Goal: Information Seeking & Learning: Find specific fact

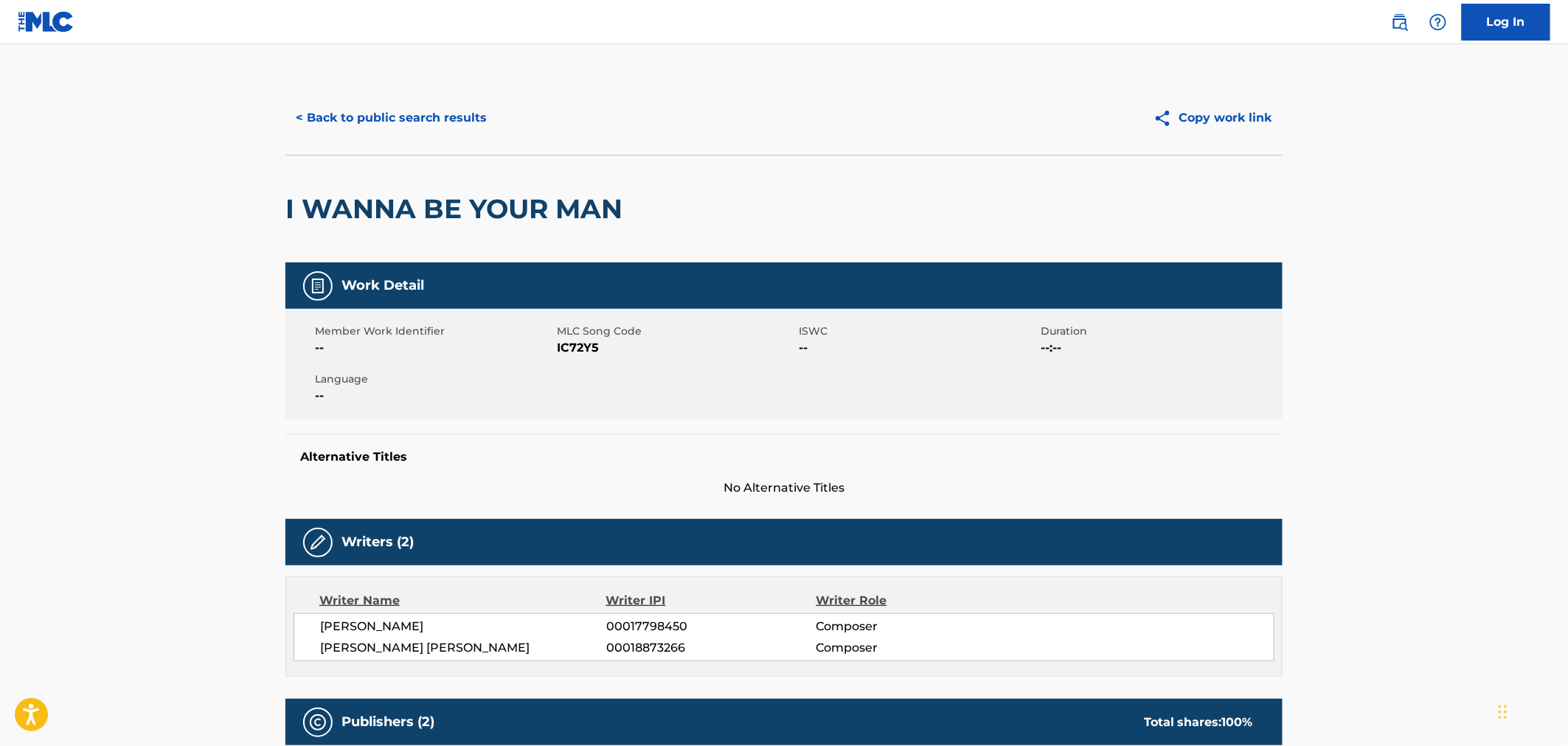
click at [320, 118] on button "< Back to public search results" at bounding box center [392, 118] width 212 height 37
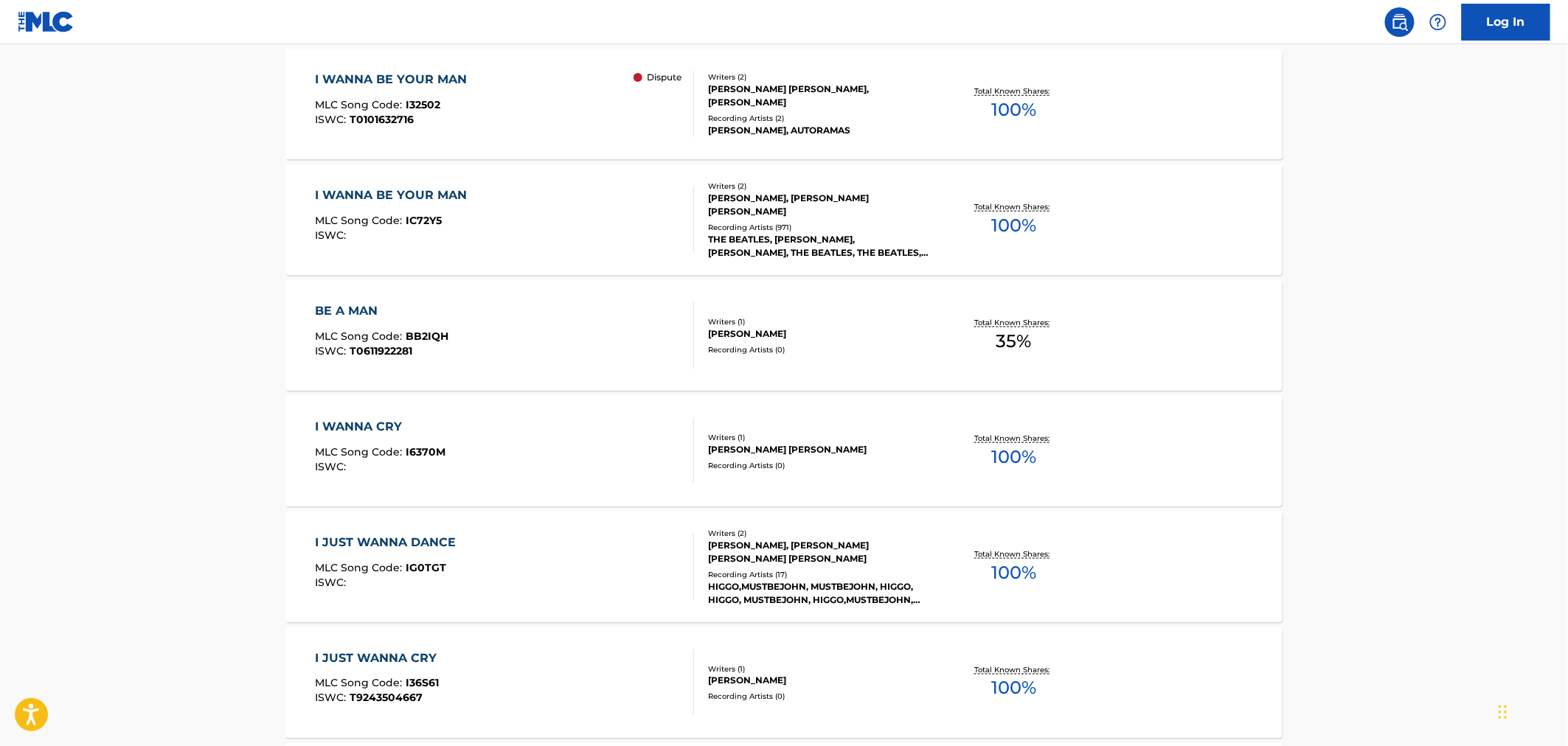
scroll to position [331, 0]
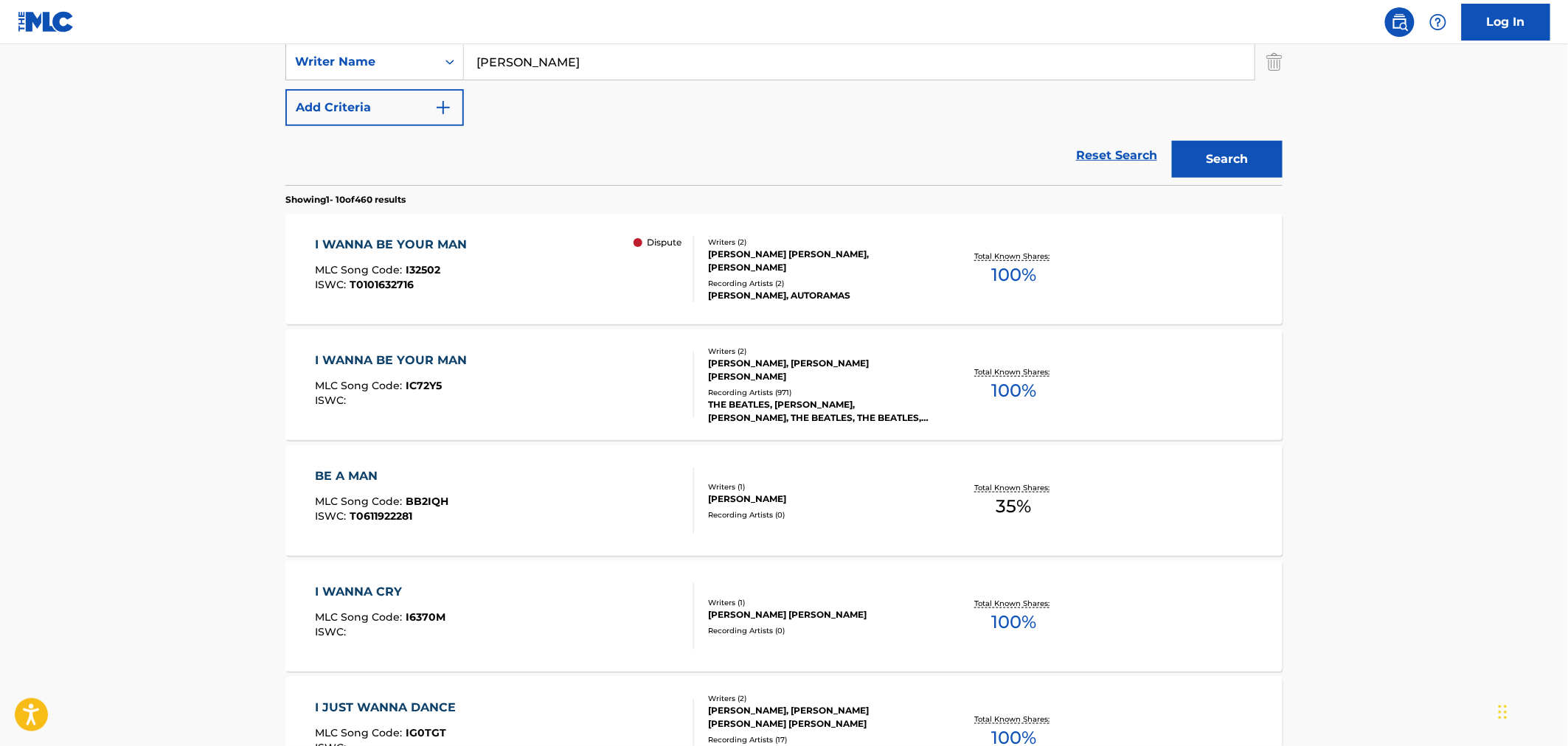
click at [459, 253] on div "I WANNA BE YOUR MAN" at bounding box center [395, 244] width 159 height 18
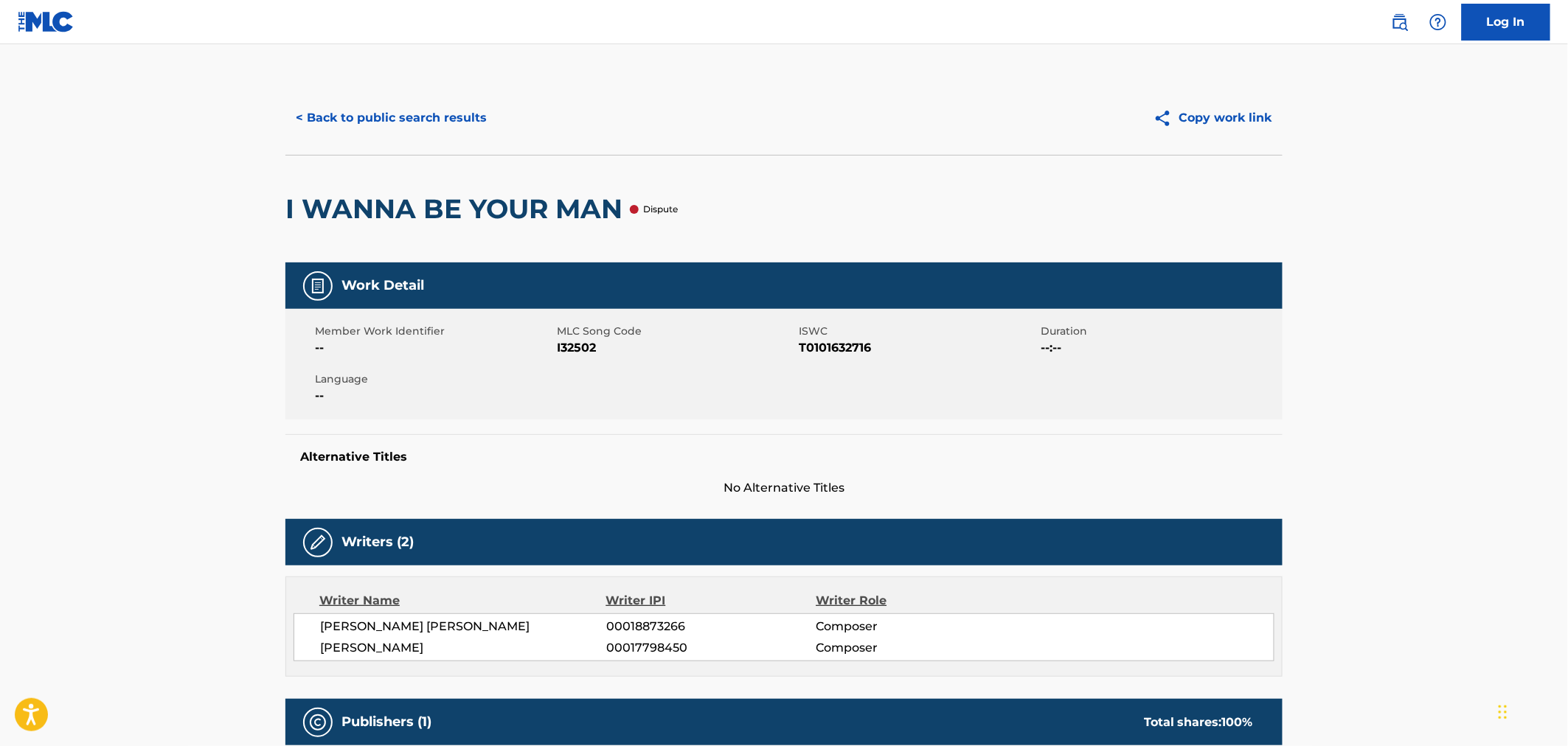
click at [362, 119] on button "< Back to public search results" at bounding box center [392, 118] width 212 height 37
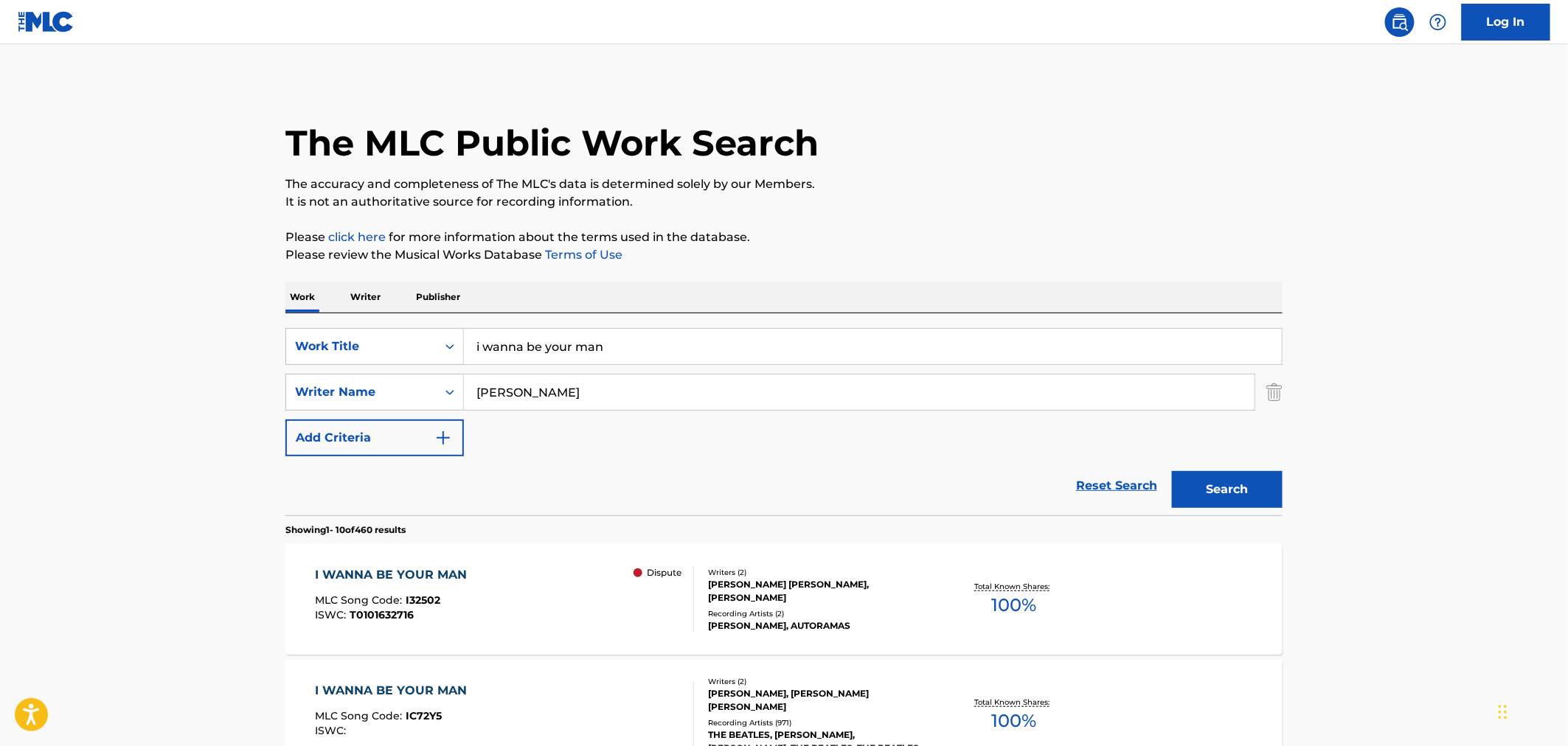
scroll to position [323, 0]
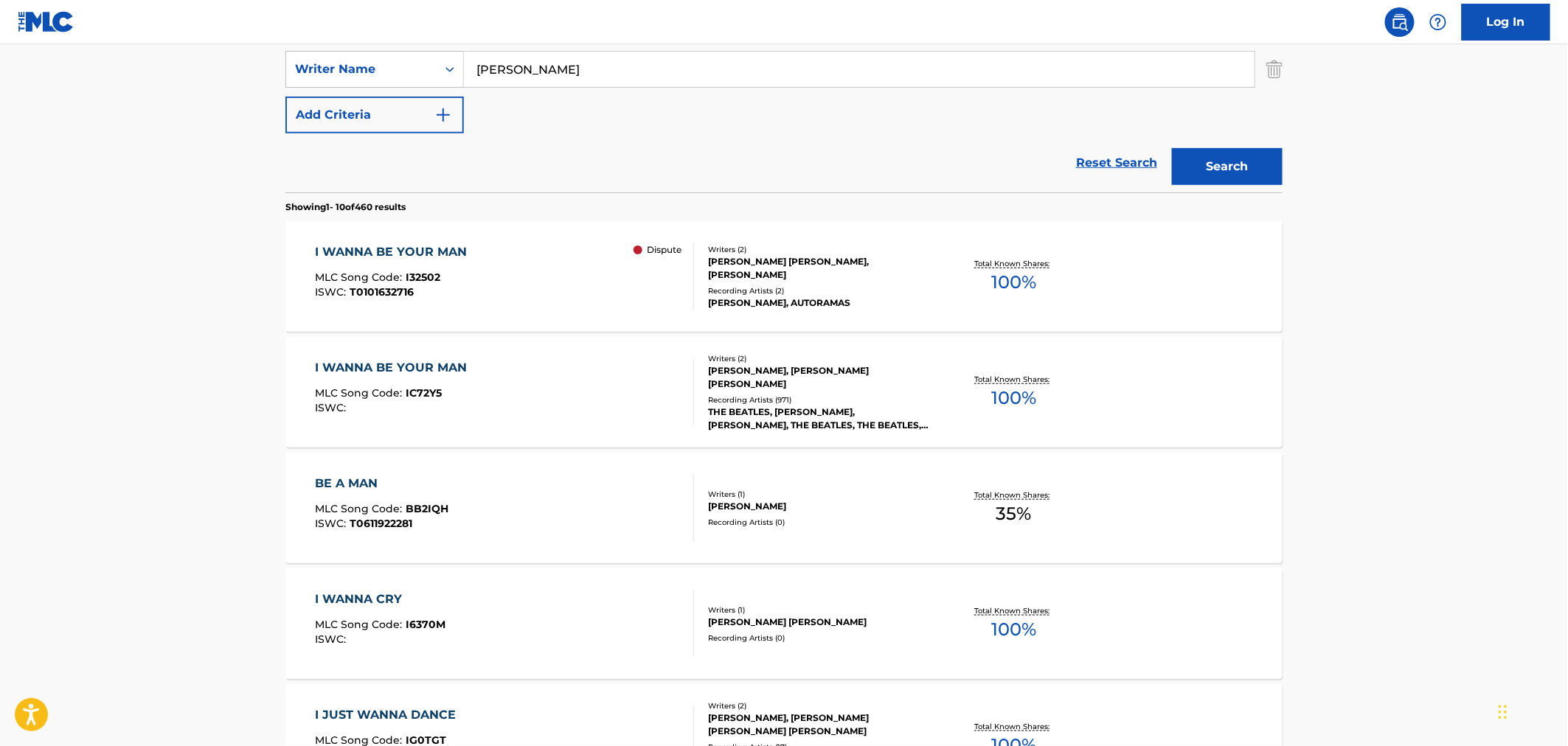
click at [588, 292] on div "I WANNA BE YOUR MAN MLC Song Code : I32502 ISWC : T0101632716 Dispute" at bounding box center [504, 276] width 379 height 66
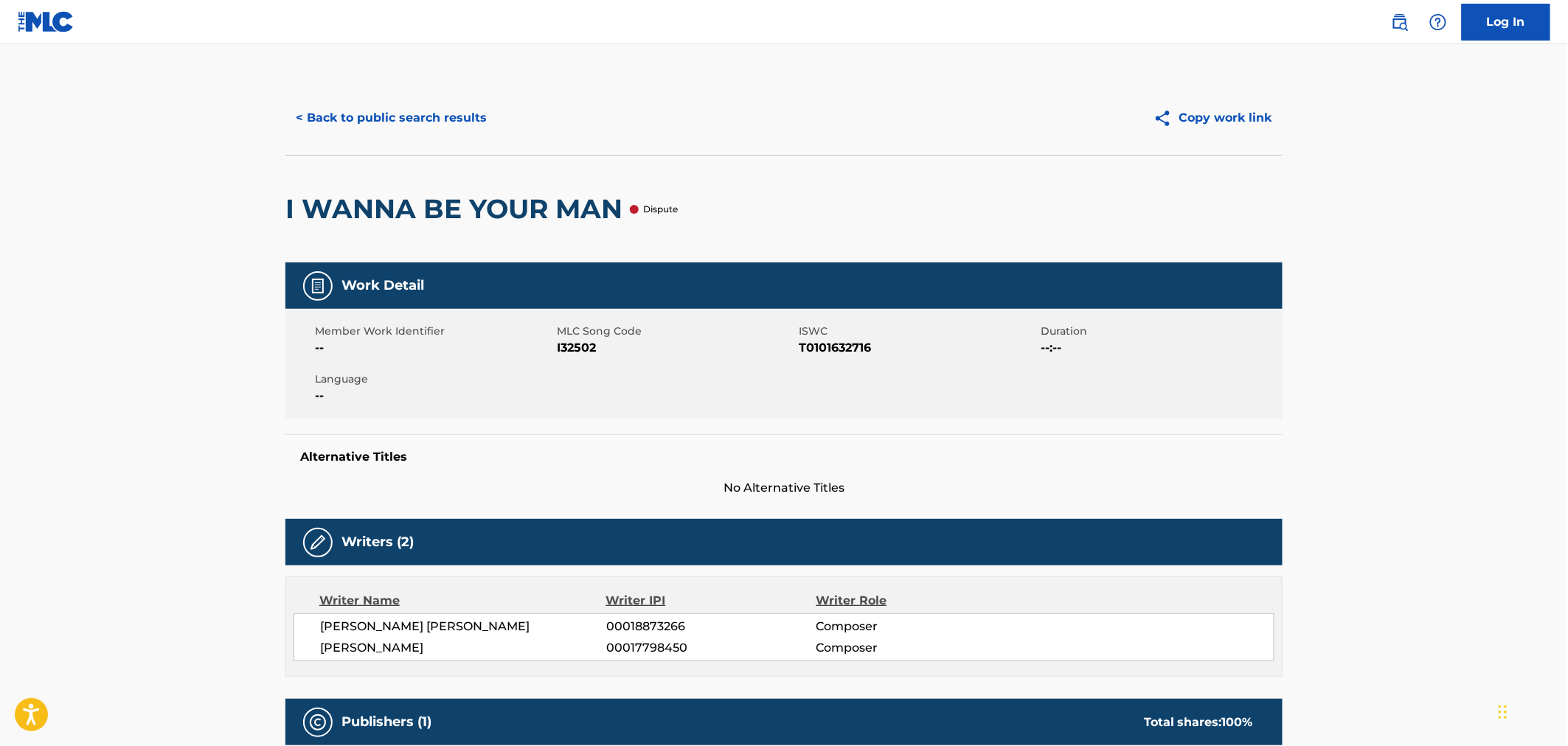
click at [341, 111] on button "< Back to public search results" at bounding box center [392, 118] width 212 height 37
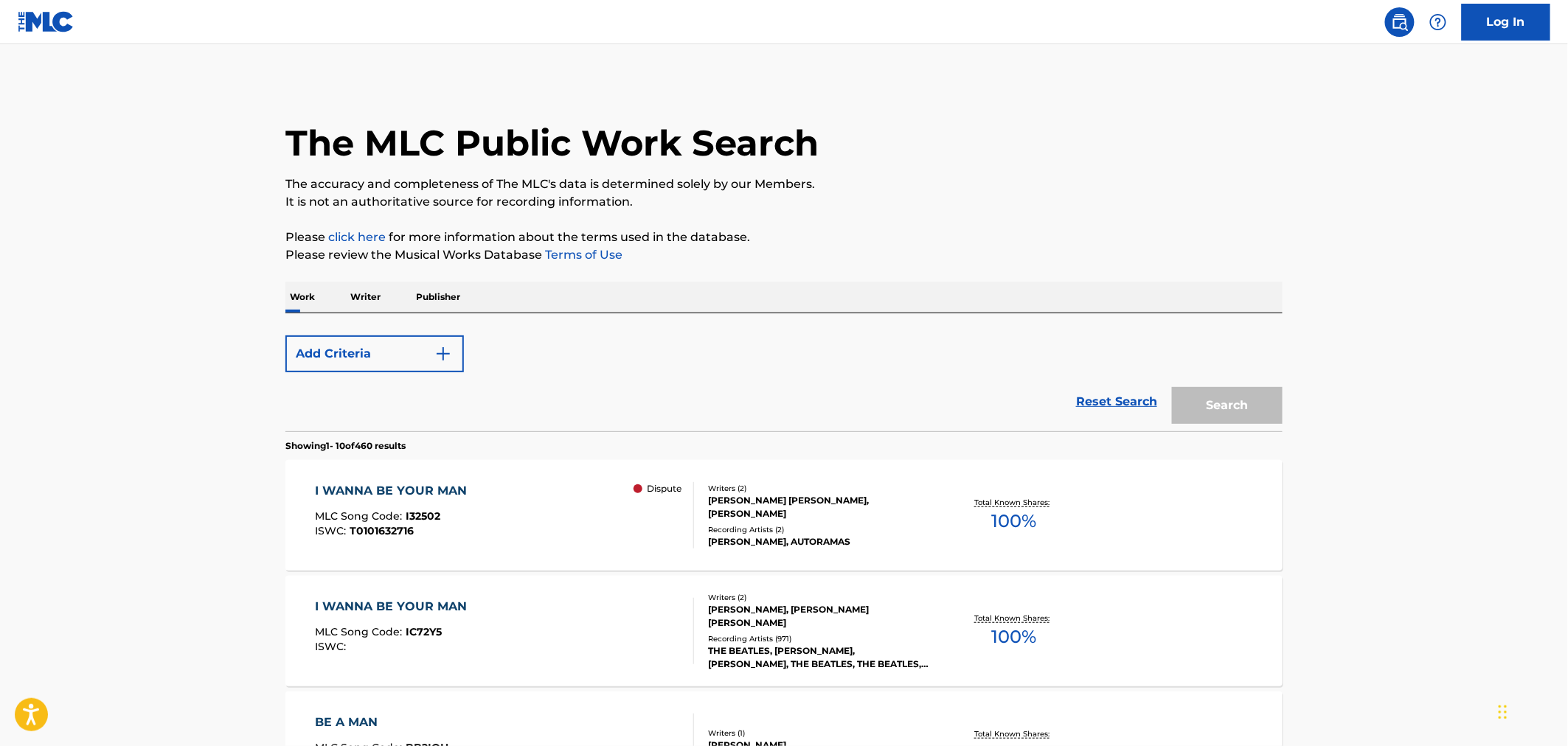
scroll to position [323, 0]
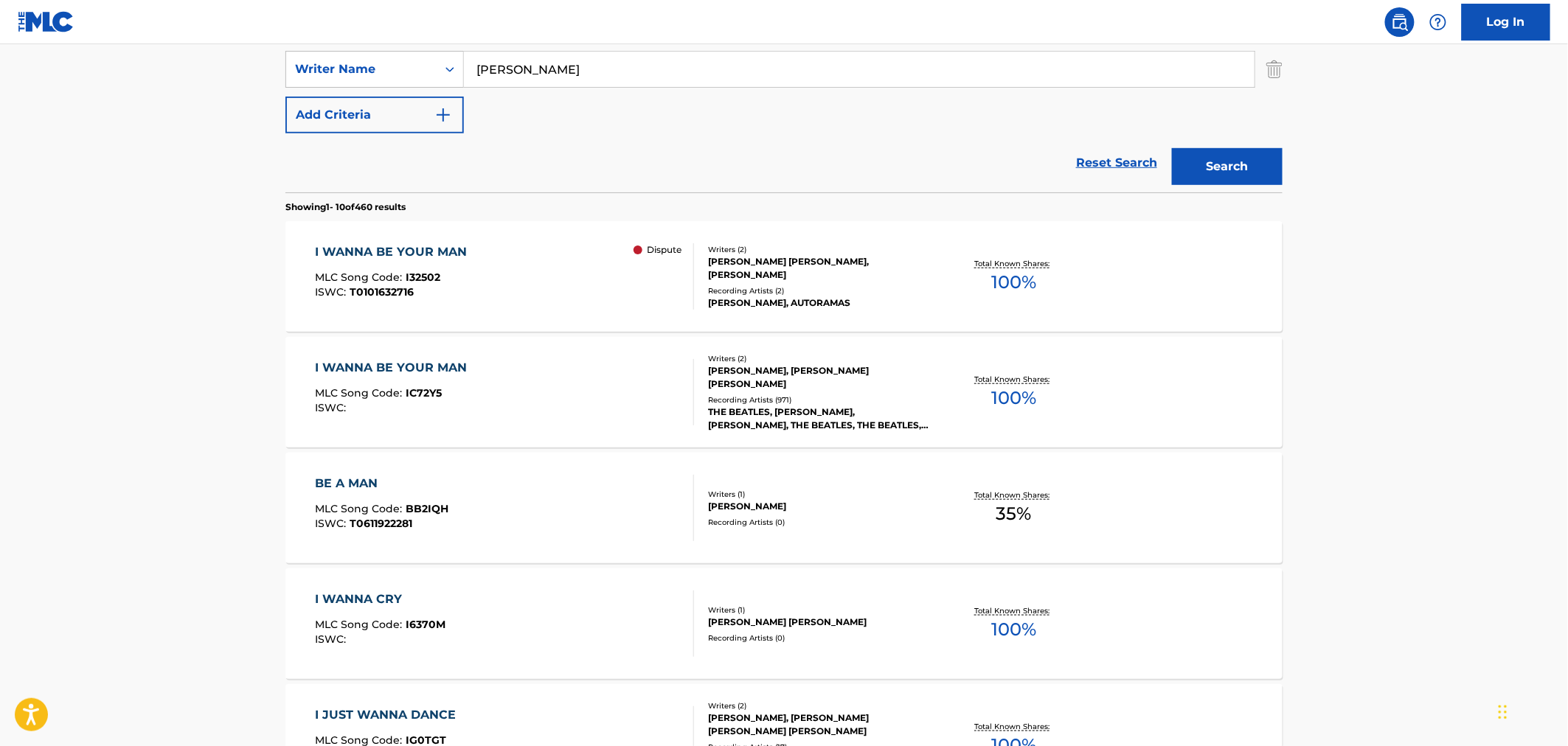
click at [418, 380] on div "I WANNA BE YOUR MAN MLC Song Code : IC72Y5 ISWC :" at bounding box center [395, 392] width 159 height 66
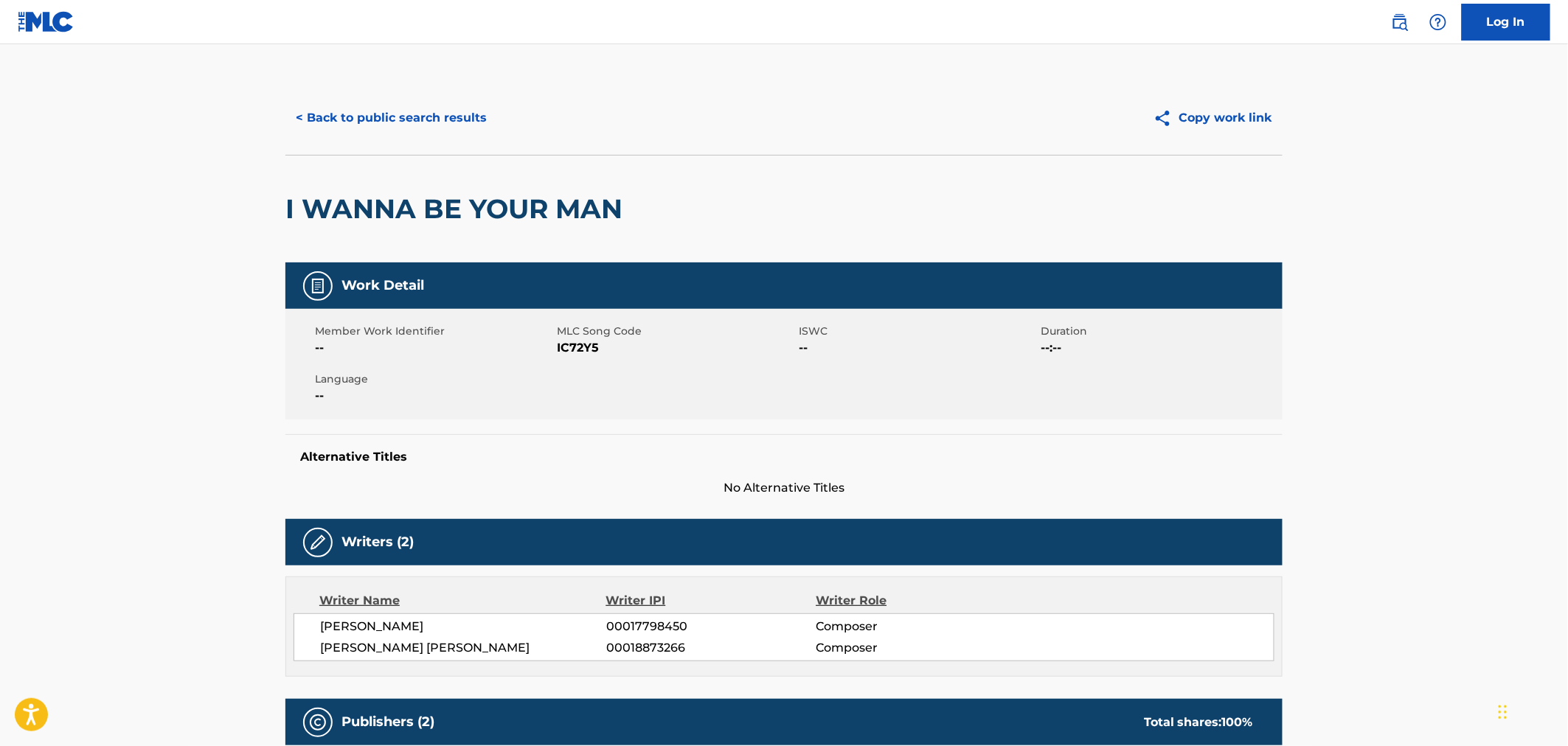
click at [326, 112] on button "< Back to public search results" at bounding box center [392, 118] width 212 height 37
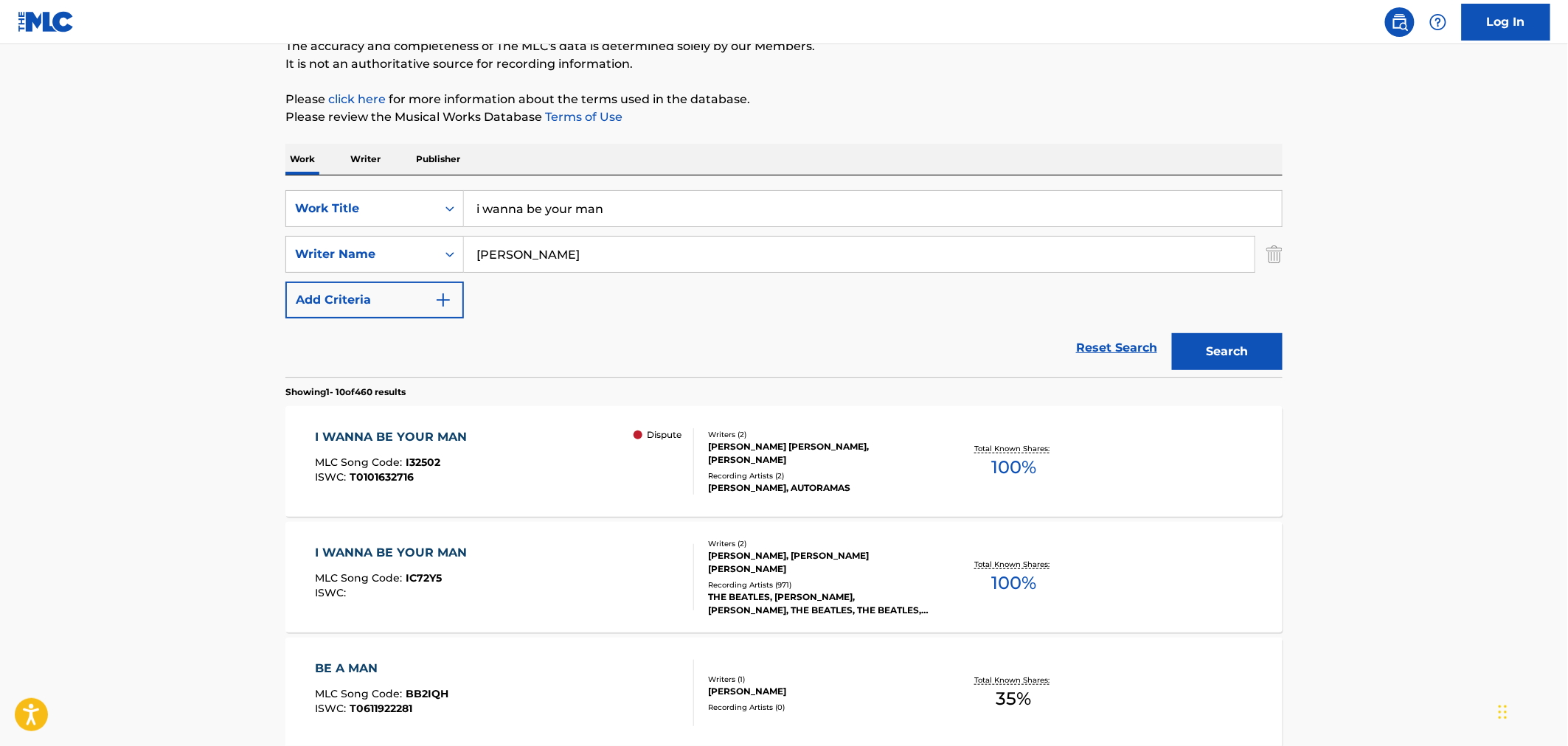
scroll to position [77, 0]
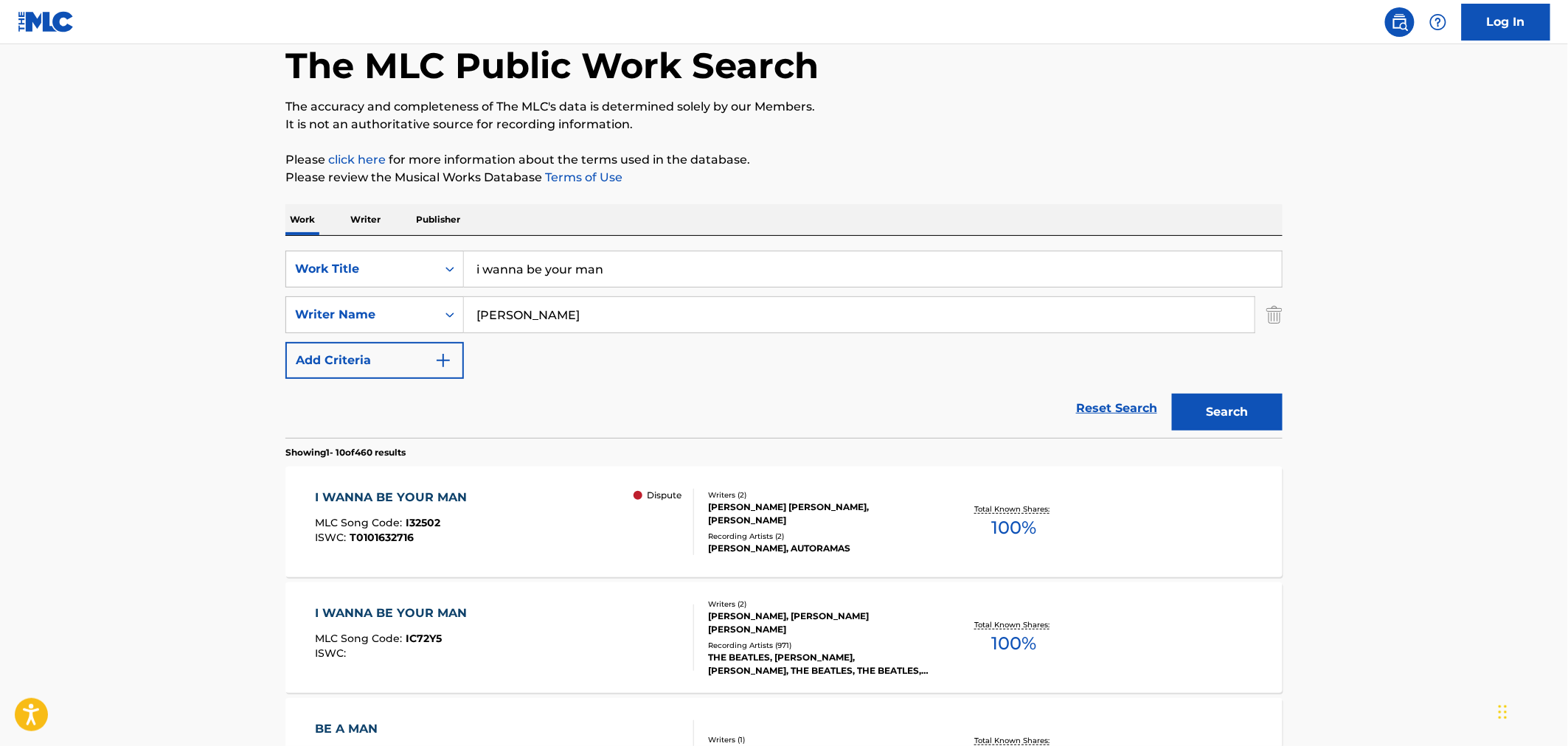
drag, startPoint x: 671, startPoint y: 268, endPoint x: 284, endPoint y: 237, distance: 388.2
click at [296, 237] on div "SearchWithCriteriac06648a9-9efe-4784-ba2c-3e6dcc98359a Work Title i wanna be yo…" at bounding box center [784, 337] width 997 height 202
type input "sandpaper ballet"
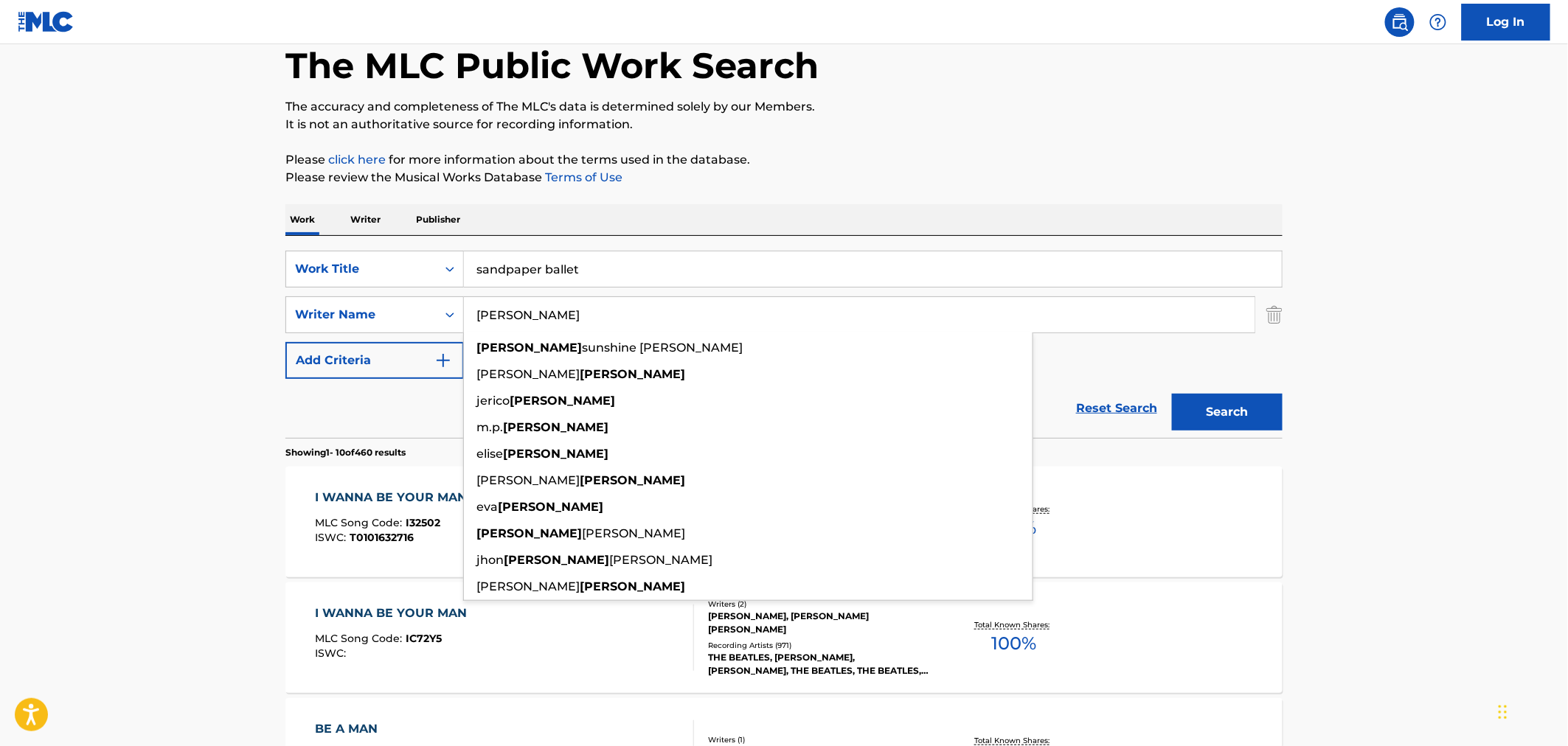
type input "[PERSON_NAME]"
click at [1171, 394] on button "Search" at bounding box center [1226, 413] width 111 height 37
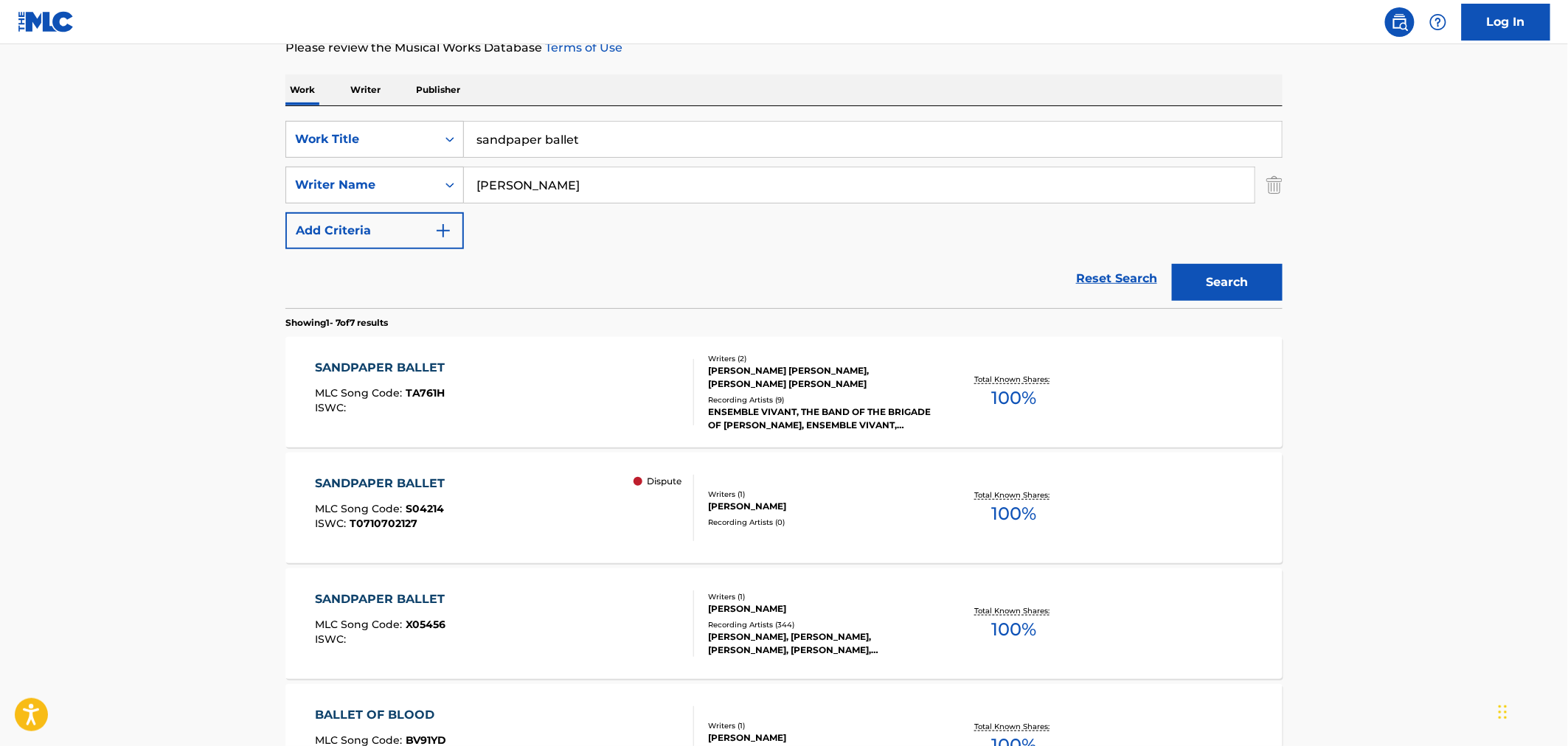
scroll to position [327, 0]
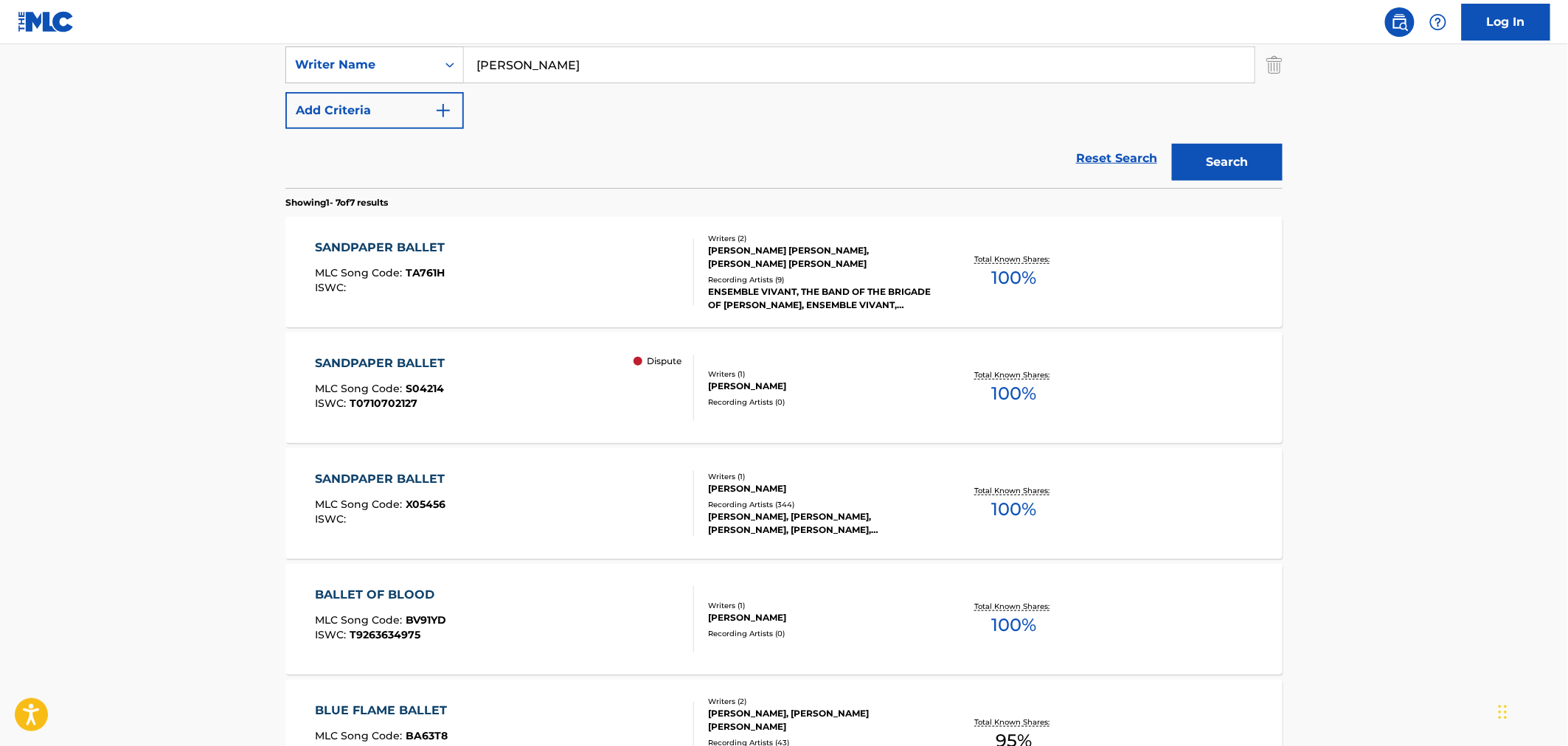
click at [544, 406] on div "SANDPAPER BALLET MLC Song Code : S04214 ISWC : T0710702127 Dispute" at bounding box center [504, 387] width 379 height 66
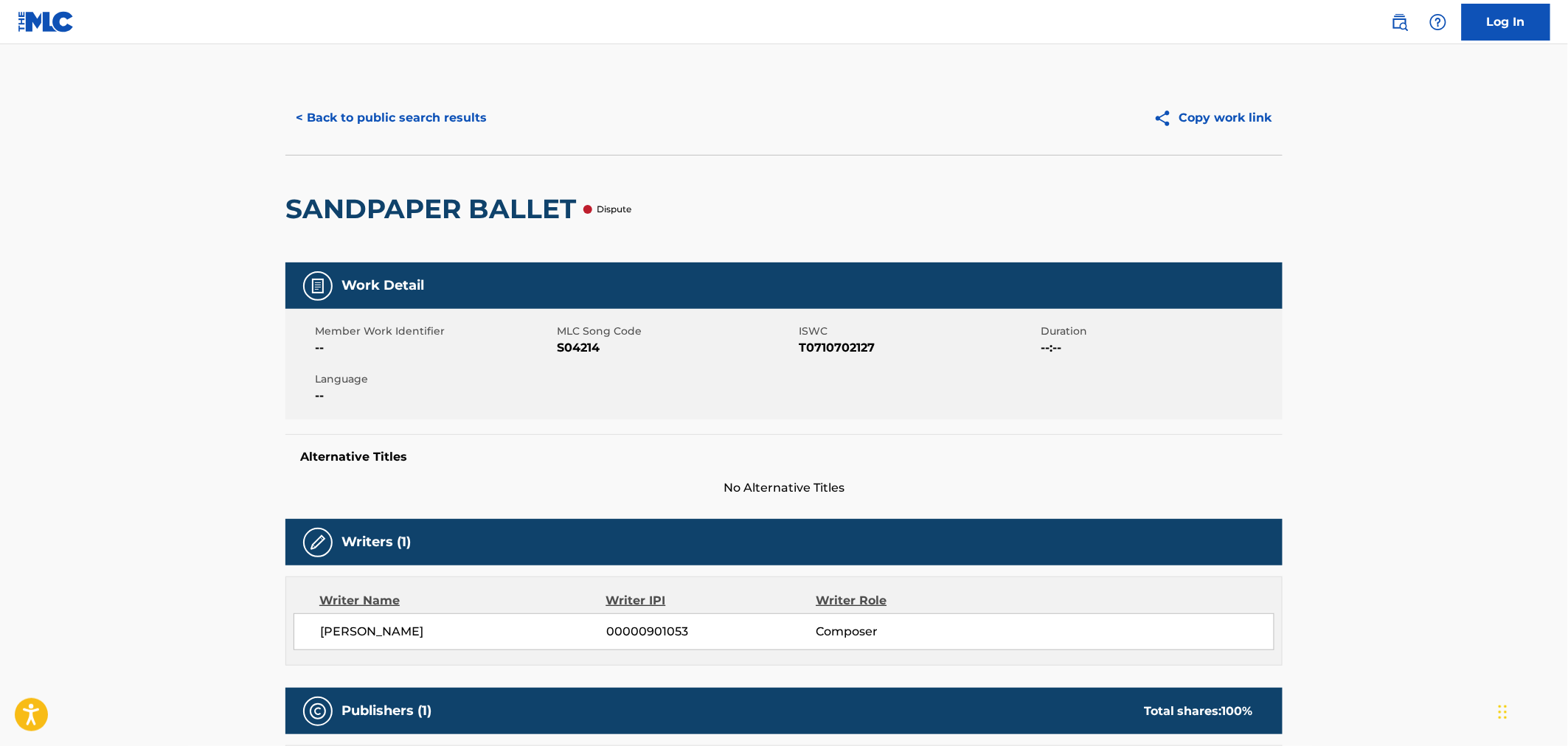
click at [419, 116] on button "< Back to public search results" at bounding box center [392, 118] width 212 height 37
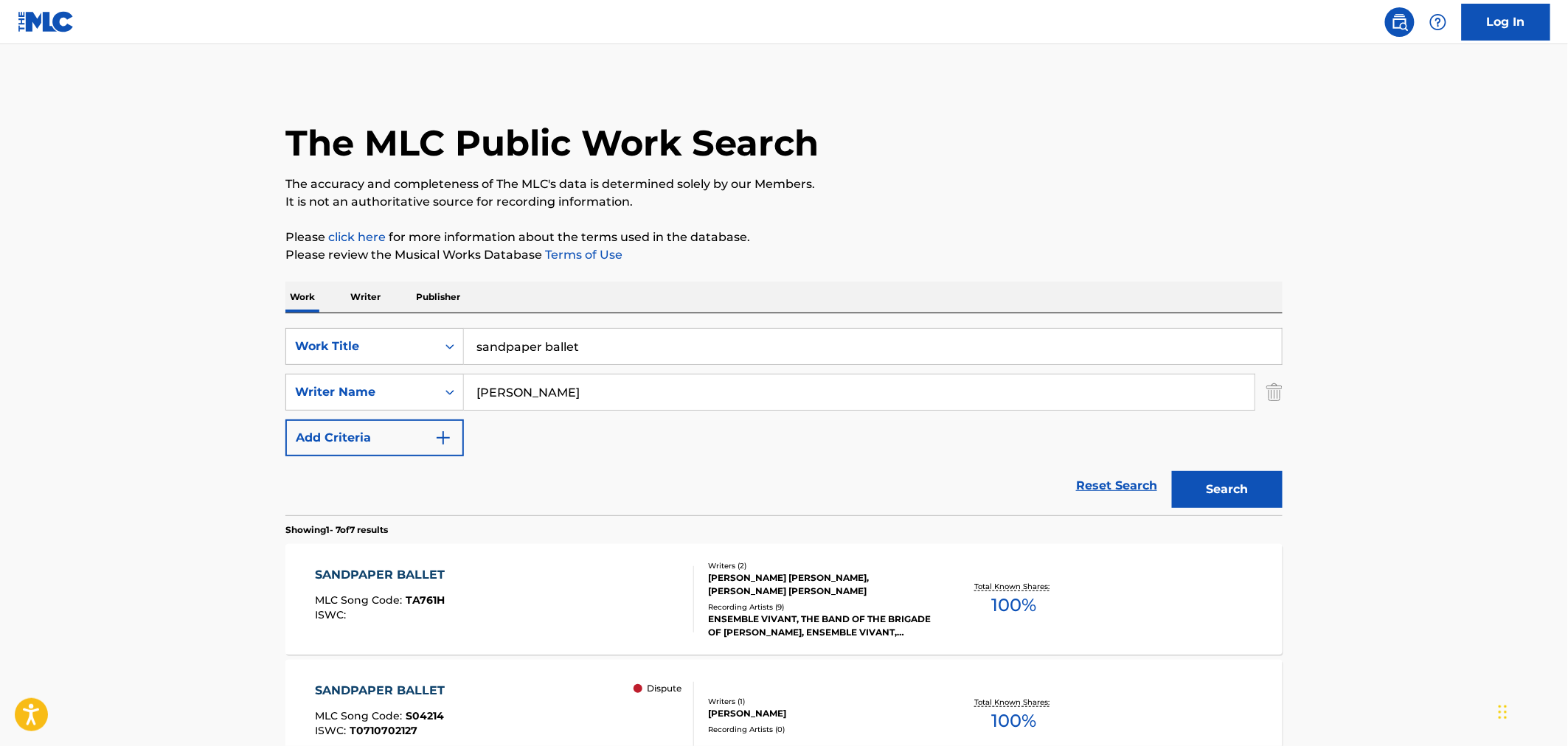
scroll to position [327, 0]
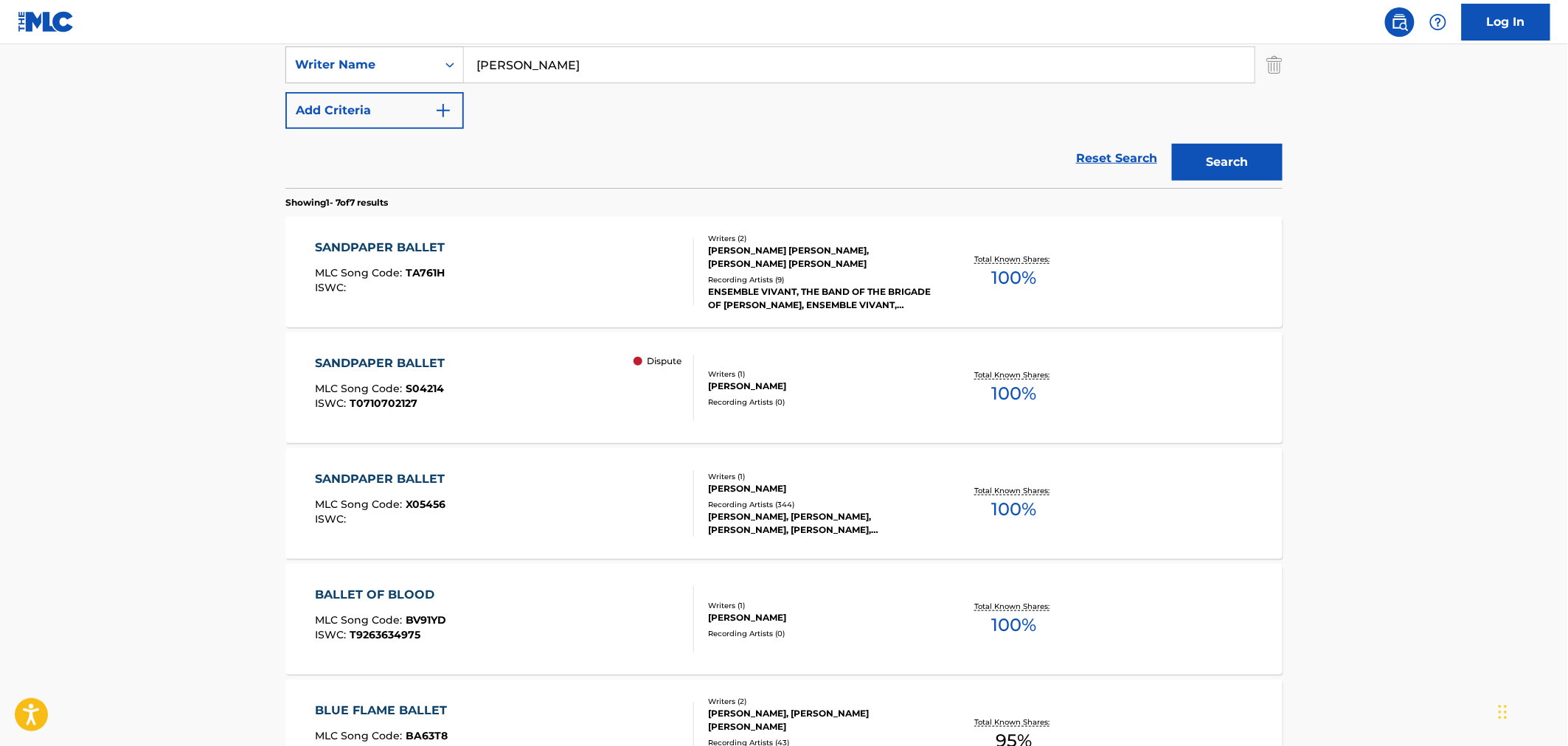
click at [622, 508] on div "SANDPAPER BALLET MLC Song Code : X05456 ISWC :" at bounding box center [504, 504] width 379 height 66
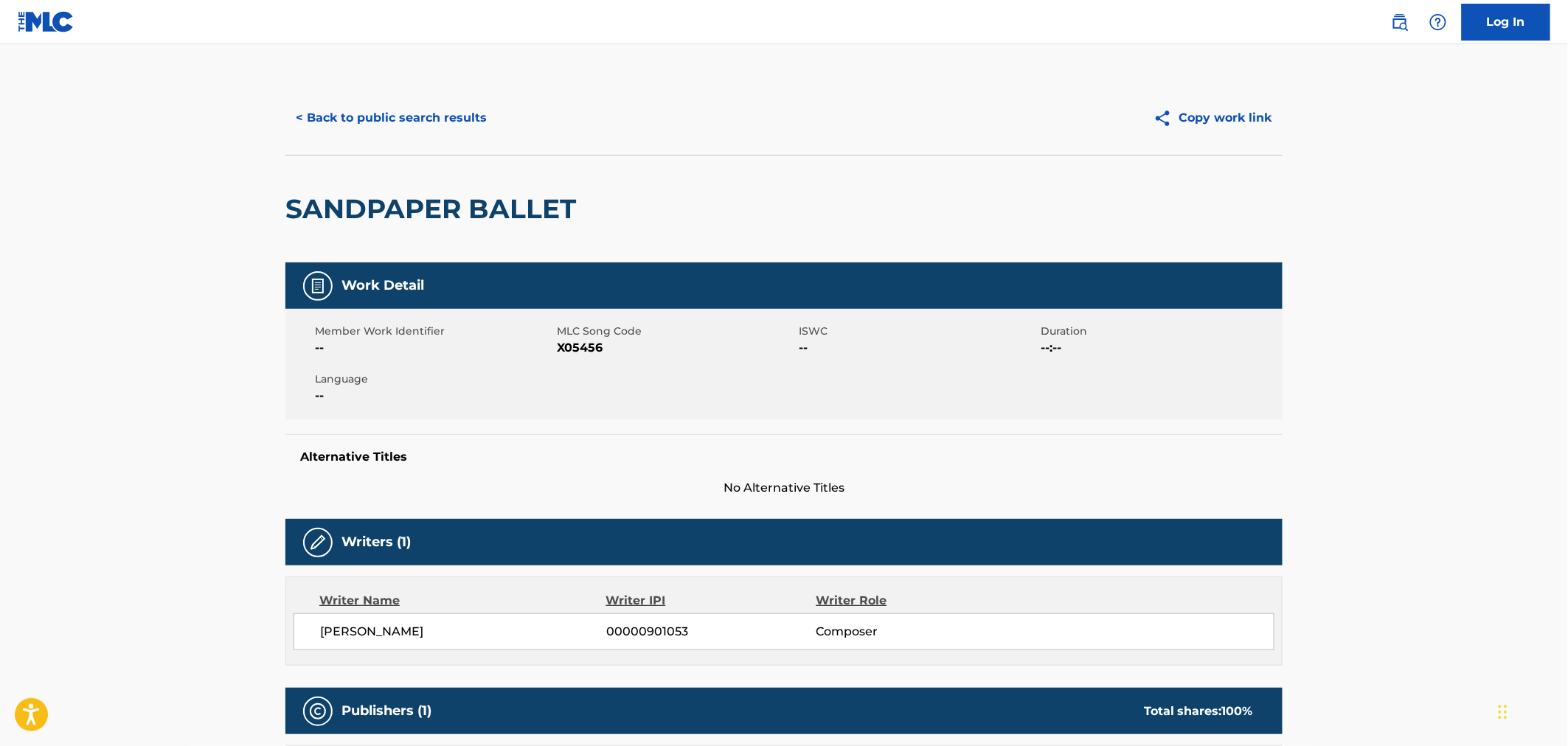
click at [400, 135] on button "< Back to public search results" at bounding box center [392, 118] width 212 height 37
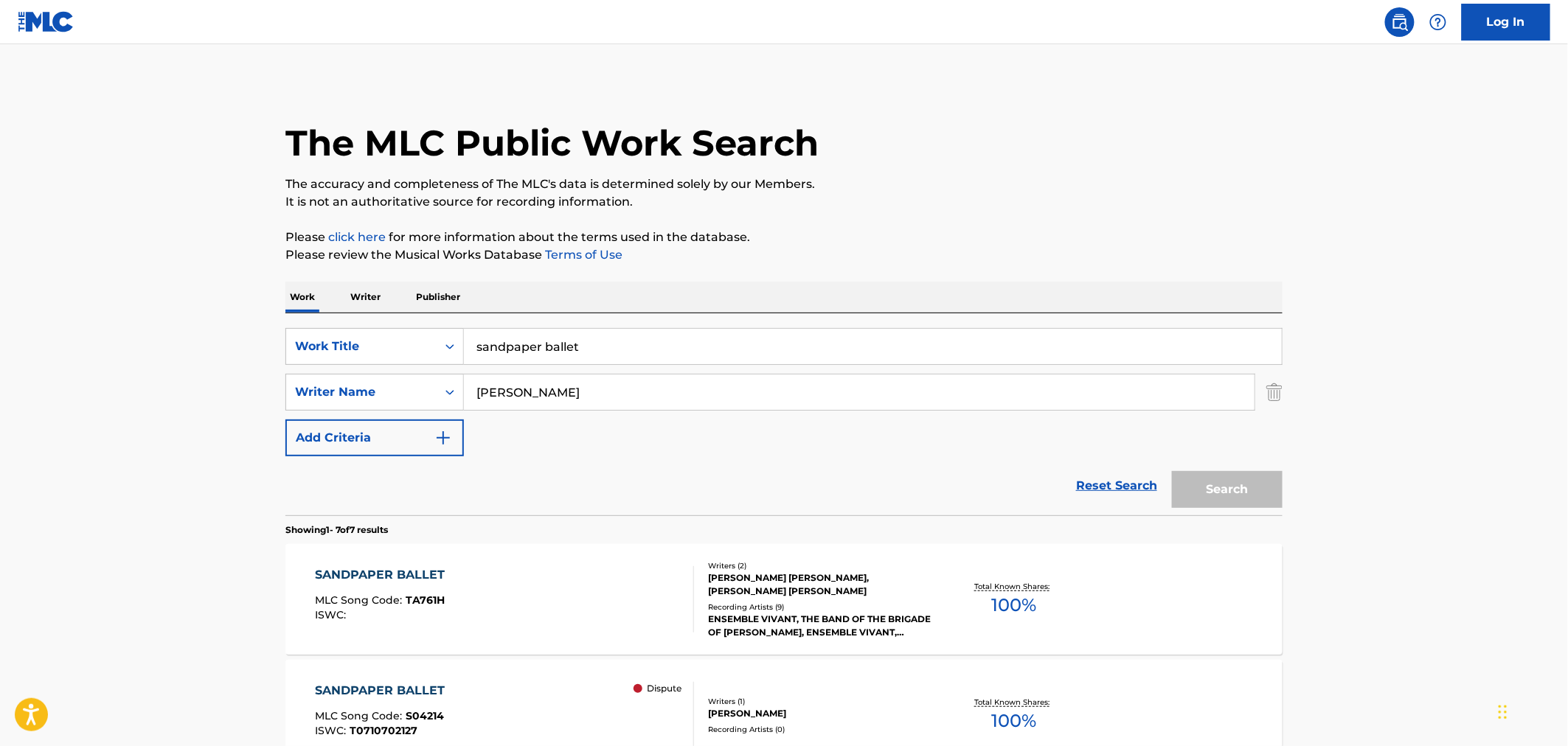
scroll to position [327, 0]
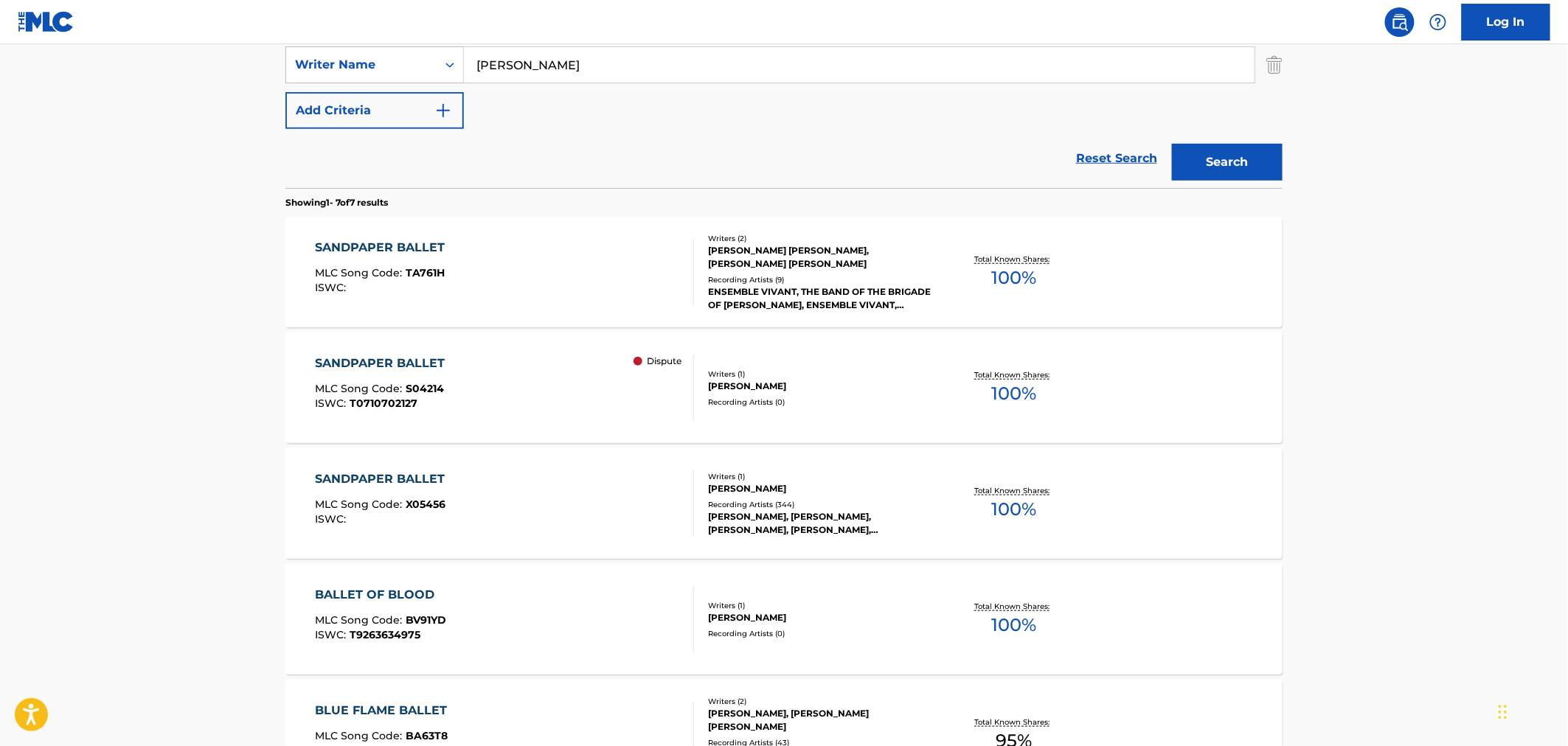
click at [491, 375] on div "SANDPAPER BALLET MLC Song Code : S04214 ISWC : T0710702127 Dispute" at bounding box center [504, 387] width 379 height 66
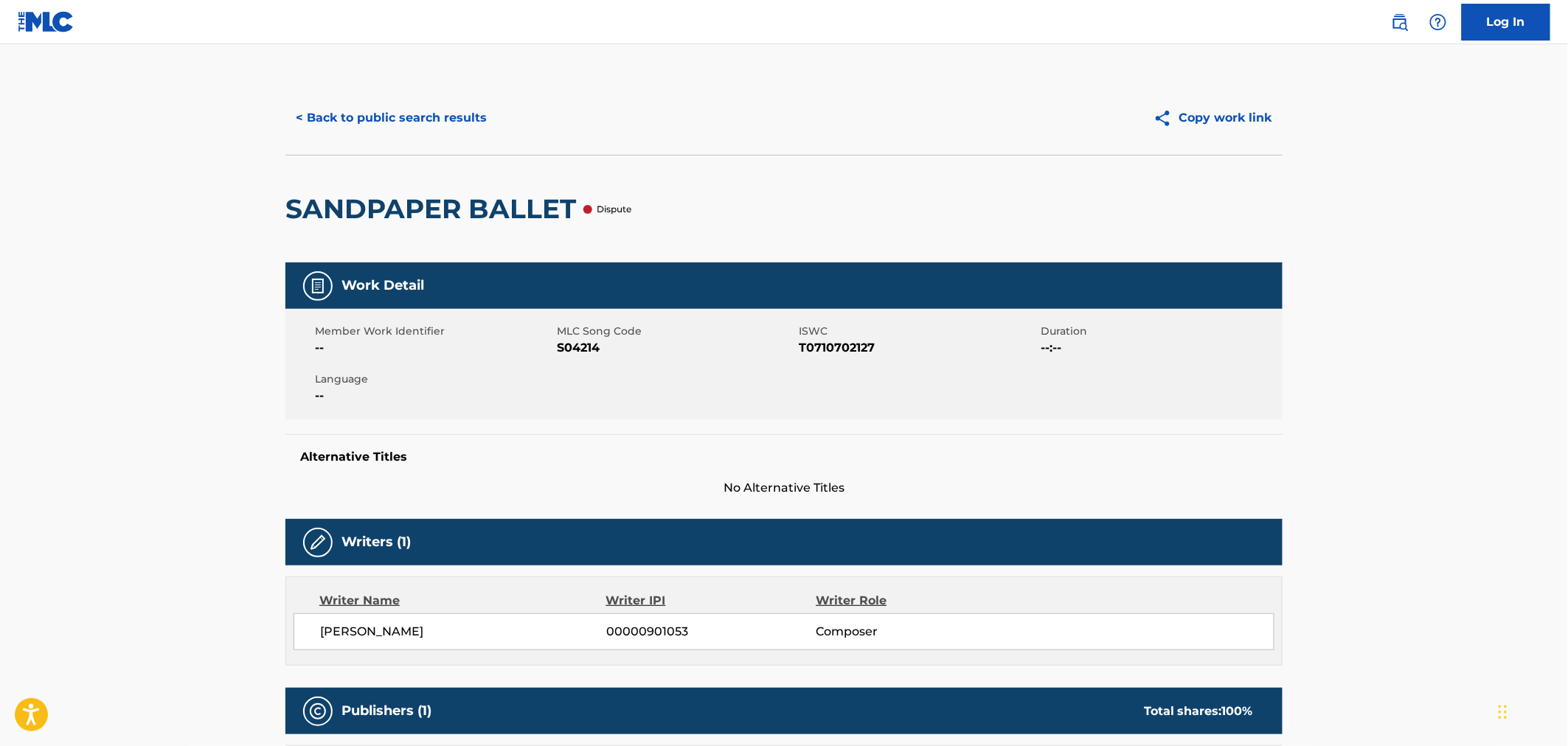
click at [381, 139] on div "< Back to public search results Copy work link" at bounding box center [784, 118] width 997 height 74
click at [377, 124] on button "< Back to public search results" at bounding box center [392, 118] width 212 height 37
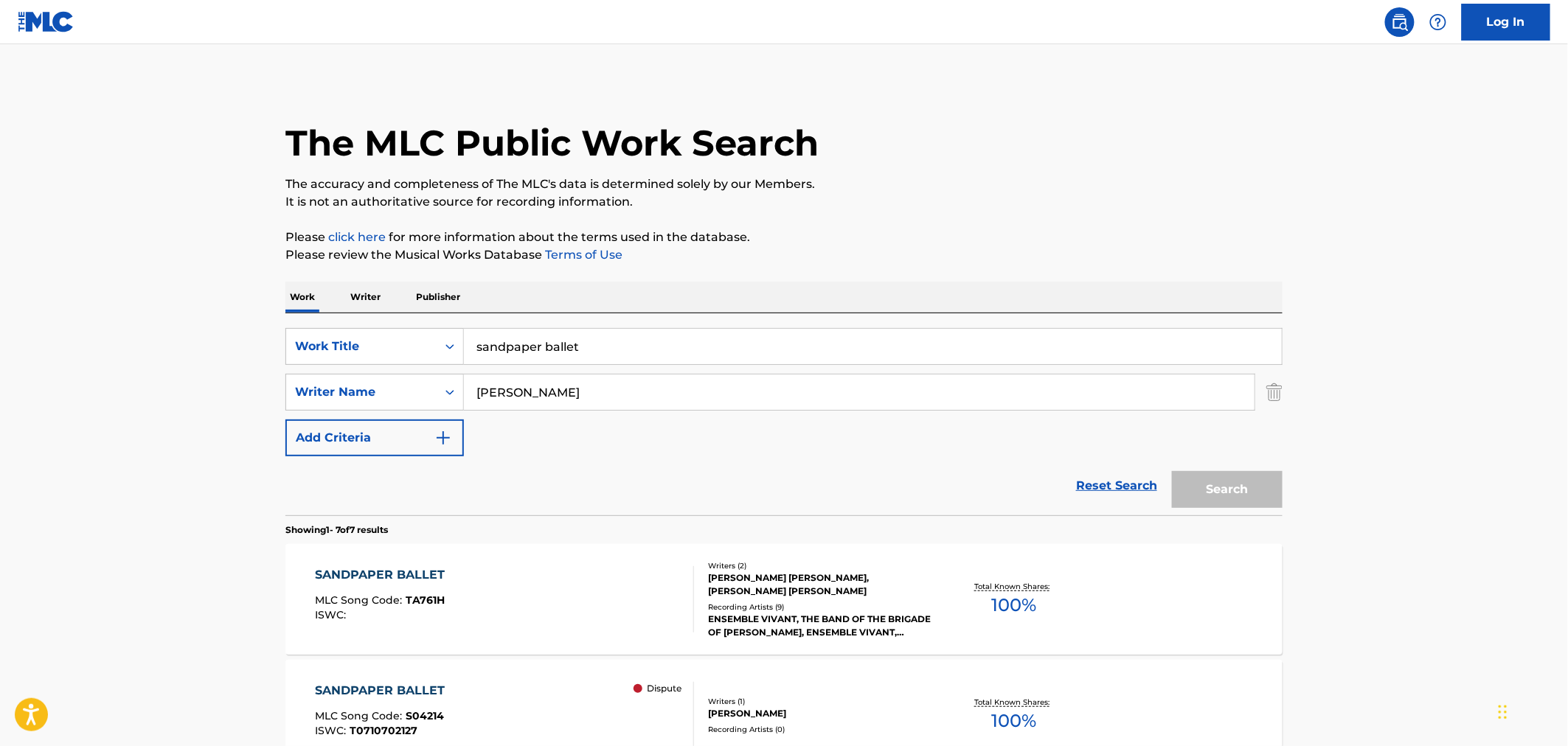
scroll to position [327, 0]
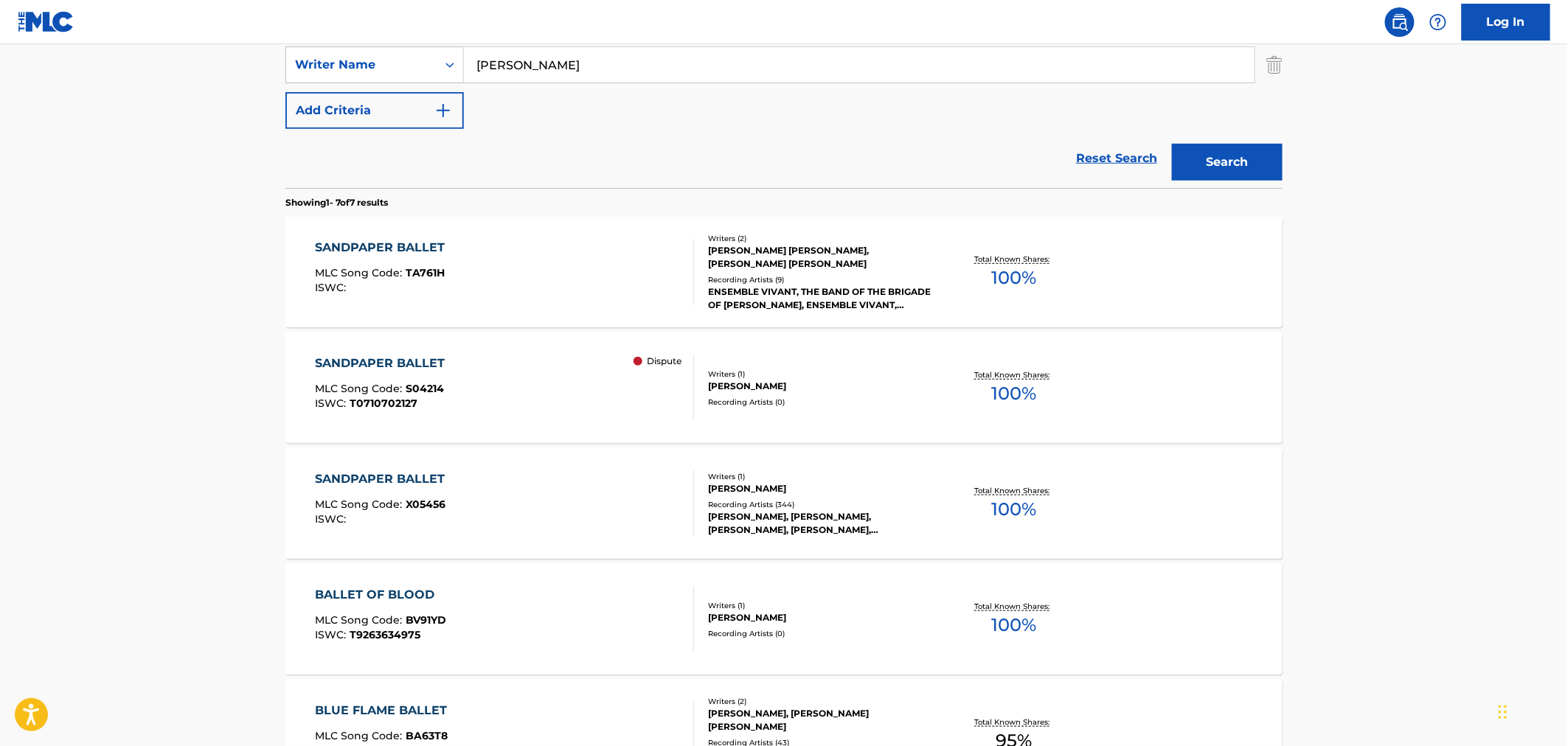
click at [525, 509] on div "SANDPAPER BALLET MLC Song Code : X05456 ISWC :" at bounding box center [504, 504] width 379 height 66
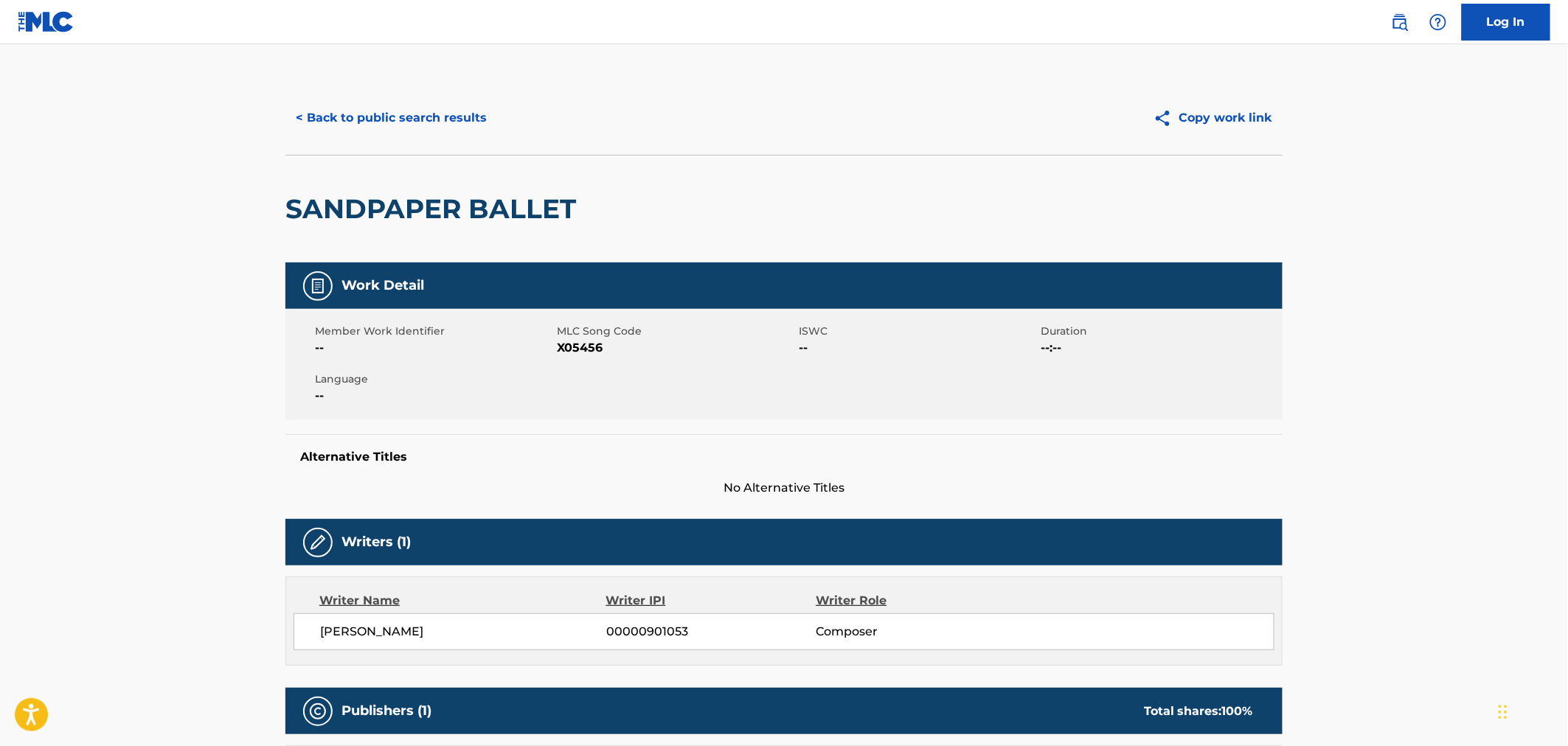
click at [415, 120] on button "< Back to public search results" at bounding box center [392, 118] width 212 height 37
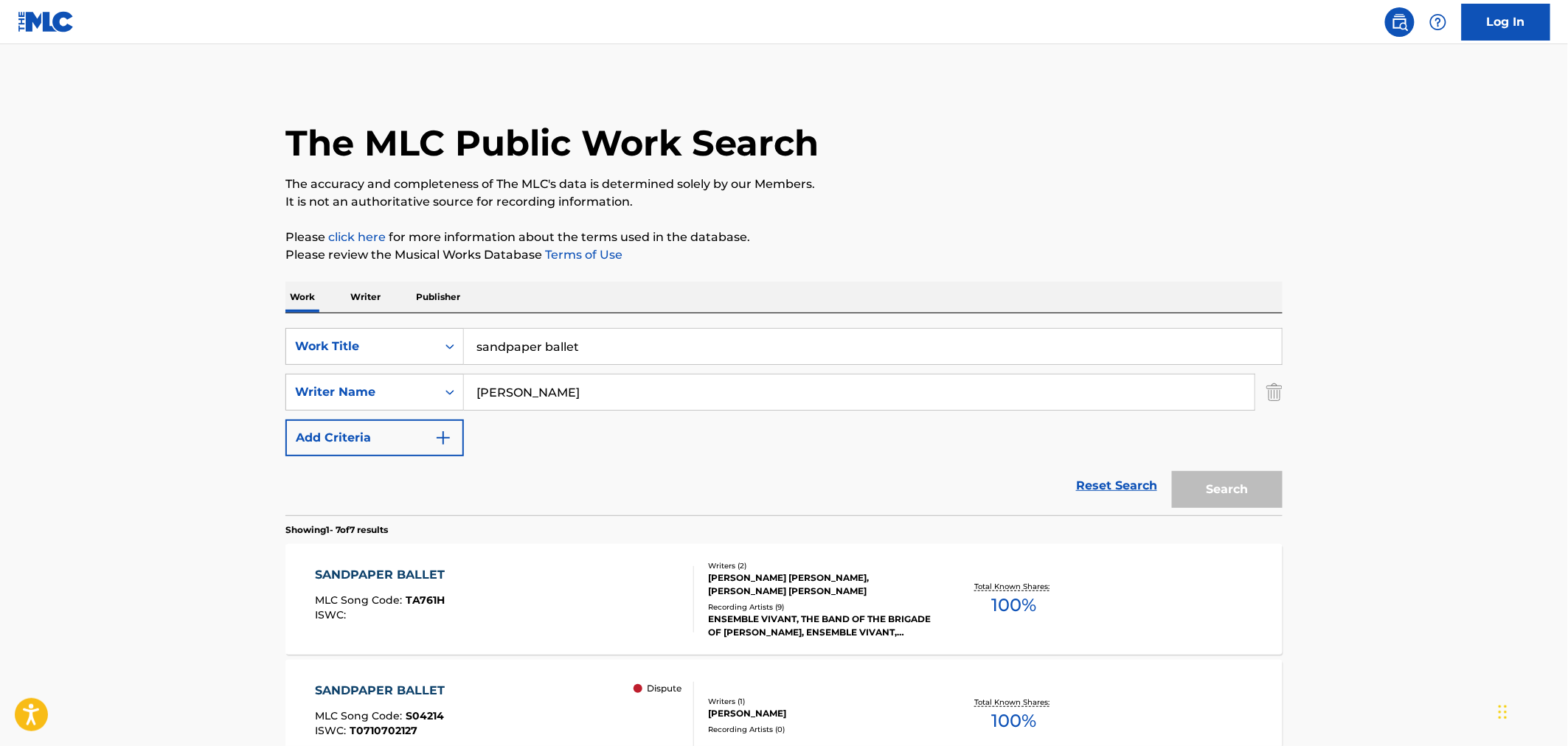
scroll to position [327, 0]
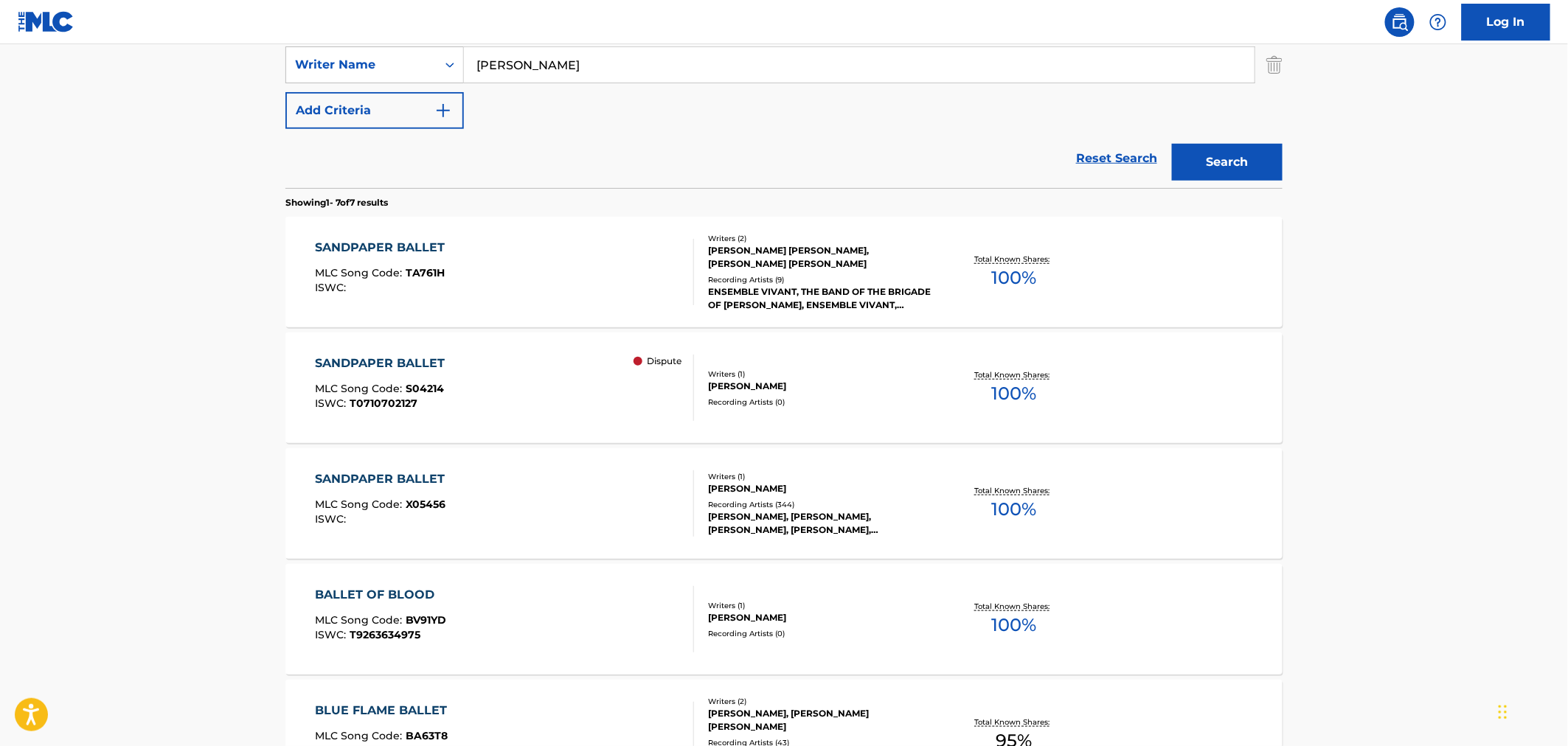
click at [518, 383] on div "SANDPAPER BALLET MLC Song Code : S04214 ISWC : T0710702127 Dispute" at bounding box center [504, 387] width 379 height 66
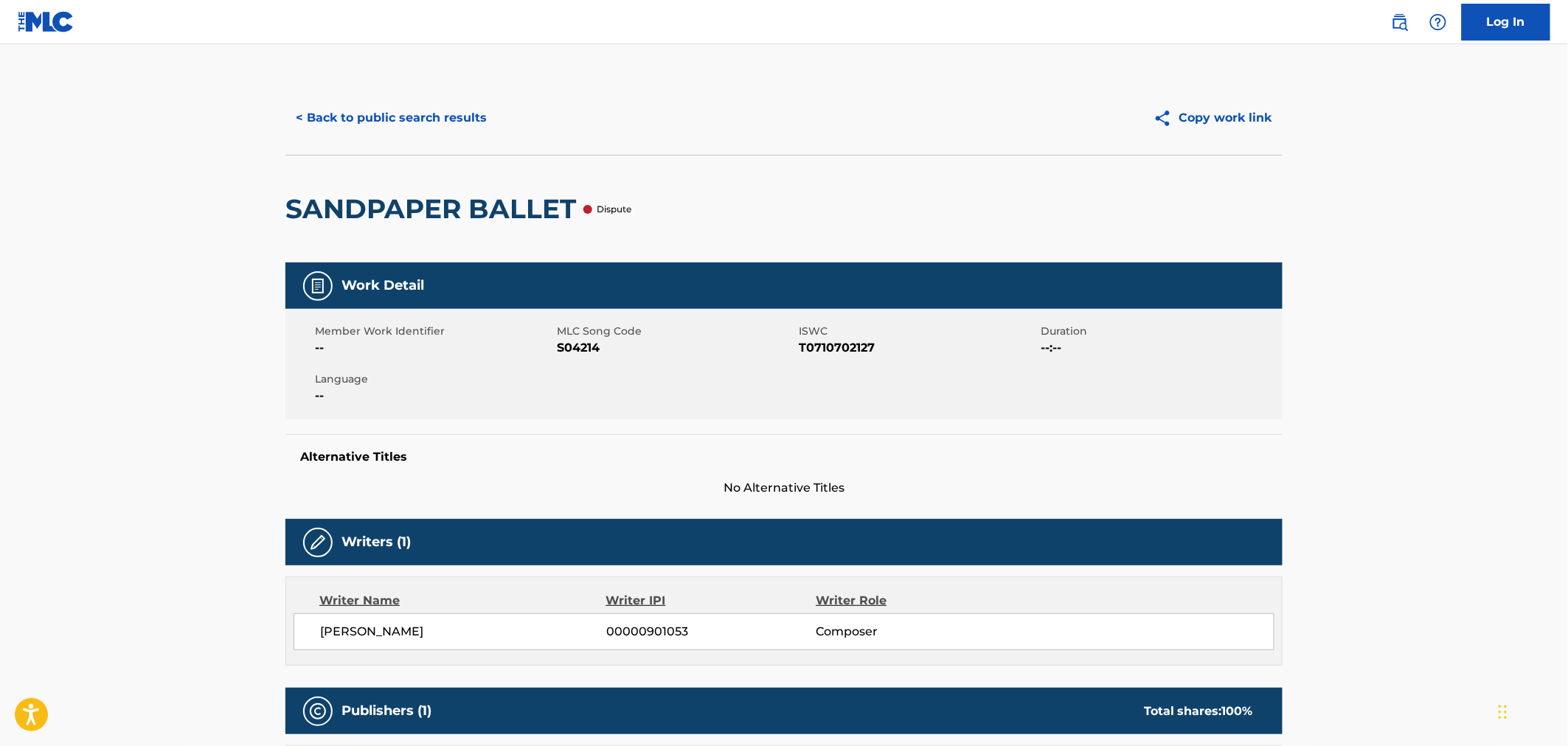
click at [366, 114] on button "< Back to public search results" at bounding box center [392, 118] width 212 height 37
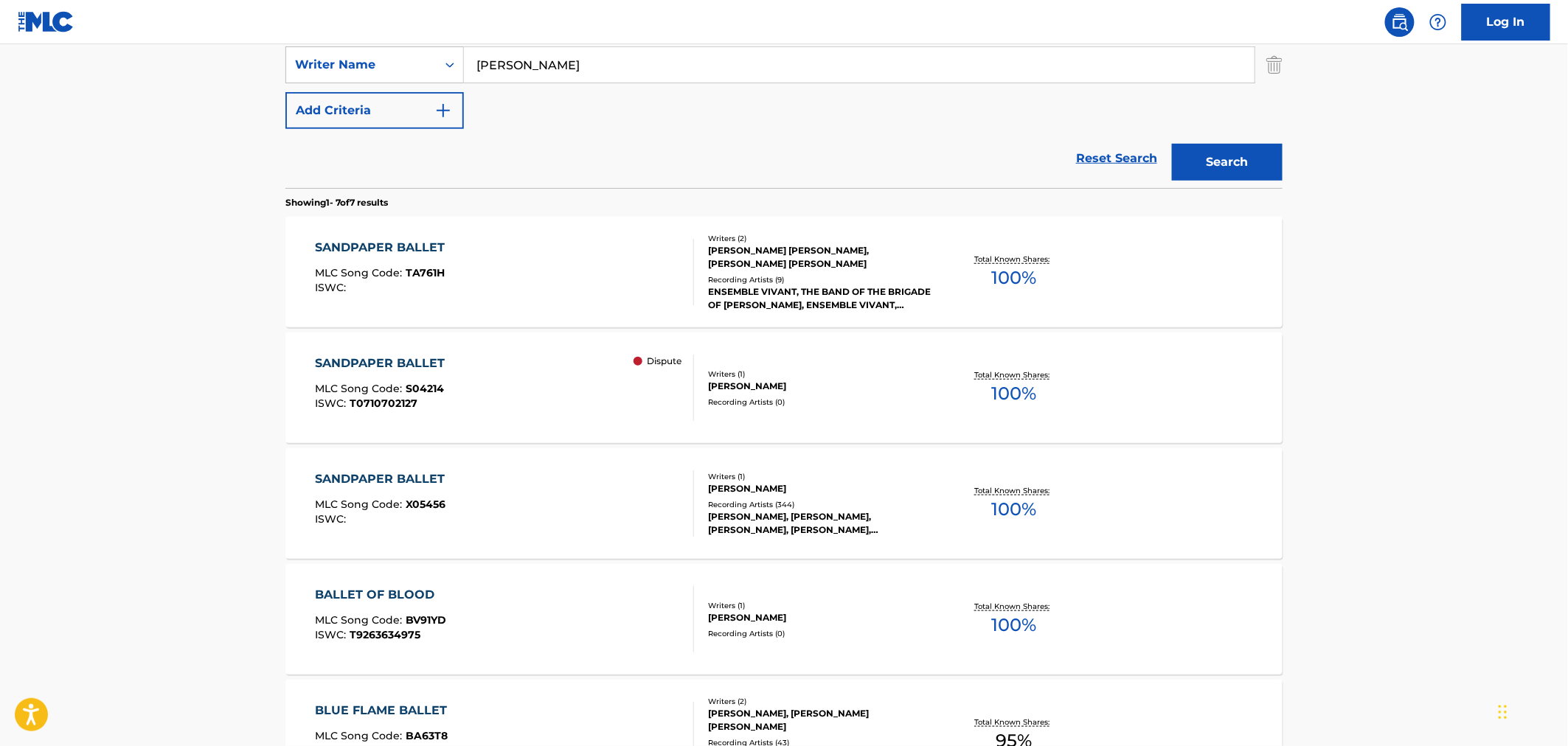
click at [543, 498] on div "SANDPAPER BALLET MLC Song Code : X05456 ISWC :" at bounding box center [504, 504] width 379 height 66
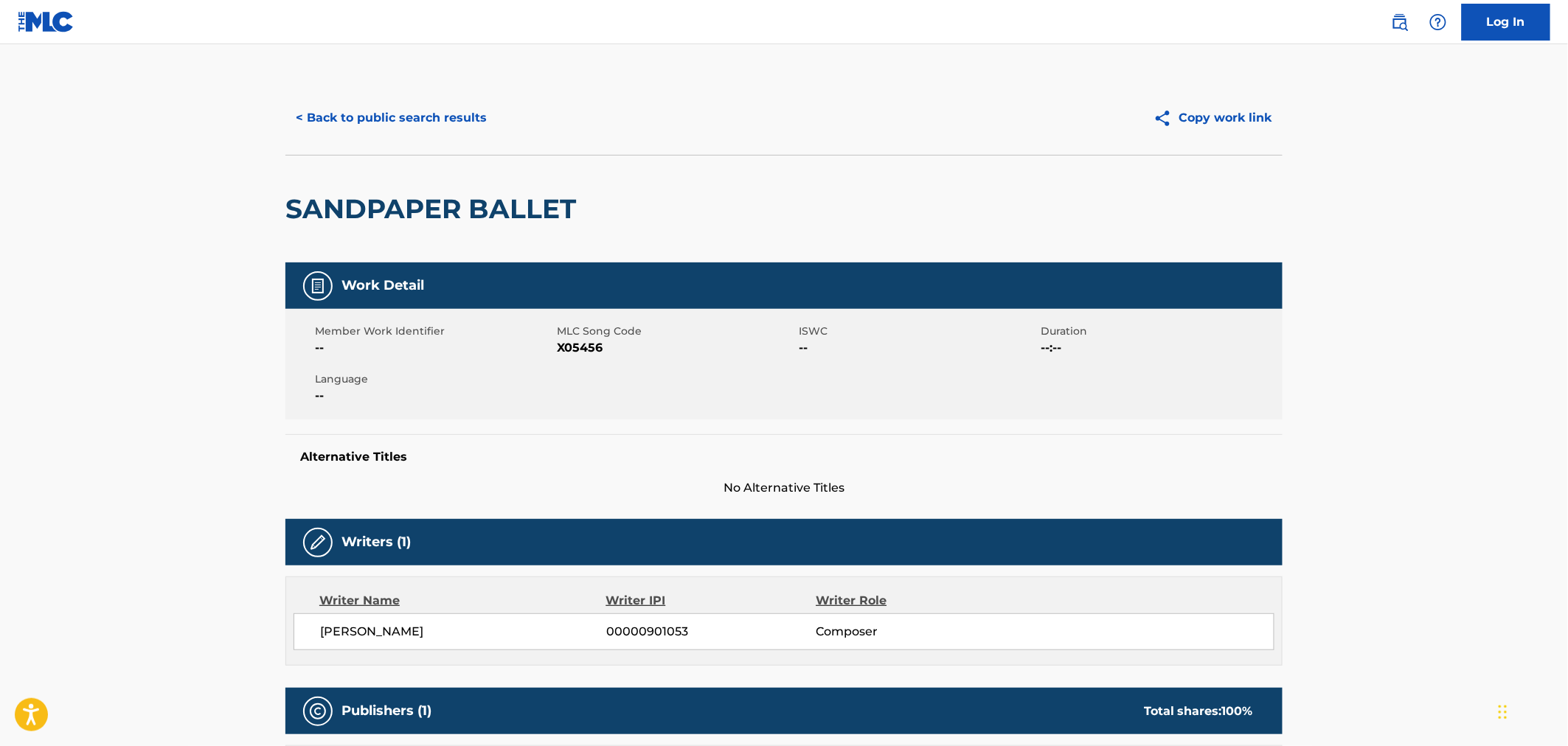
click at [344, 115] on button "< Back to public search results" at bounding box center [392, 118] width 212 height 37
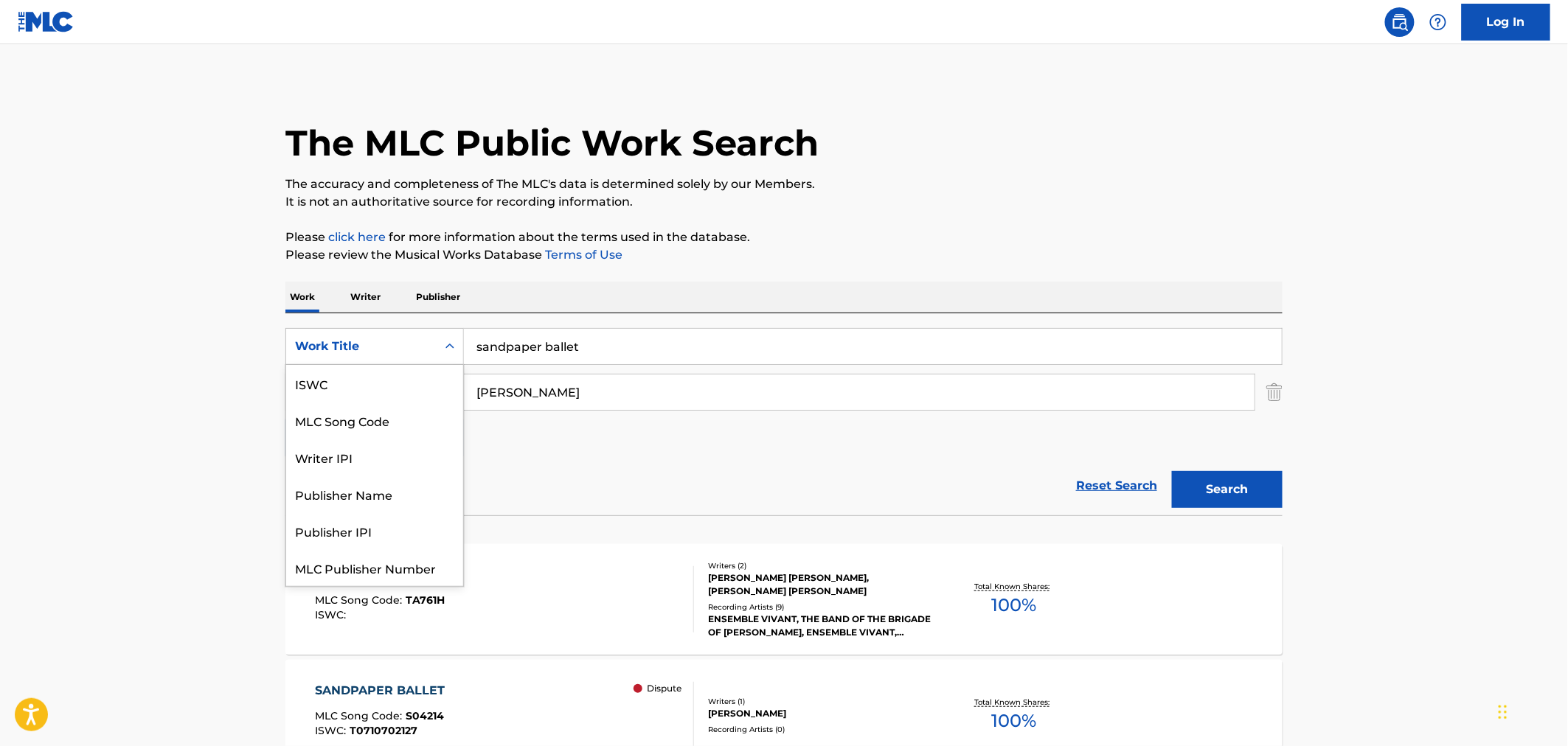
click at [391, 343] on div "Work Title" at bounding box center [361, 346] width 133 height 18
click at [400, 377] on div "MLC Song Code" at bounding box center [375, 384] width 177 height 37
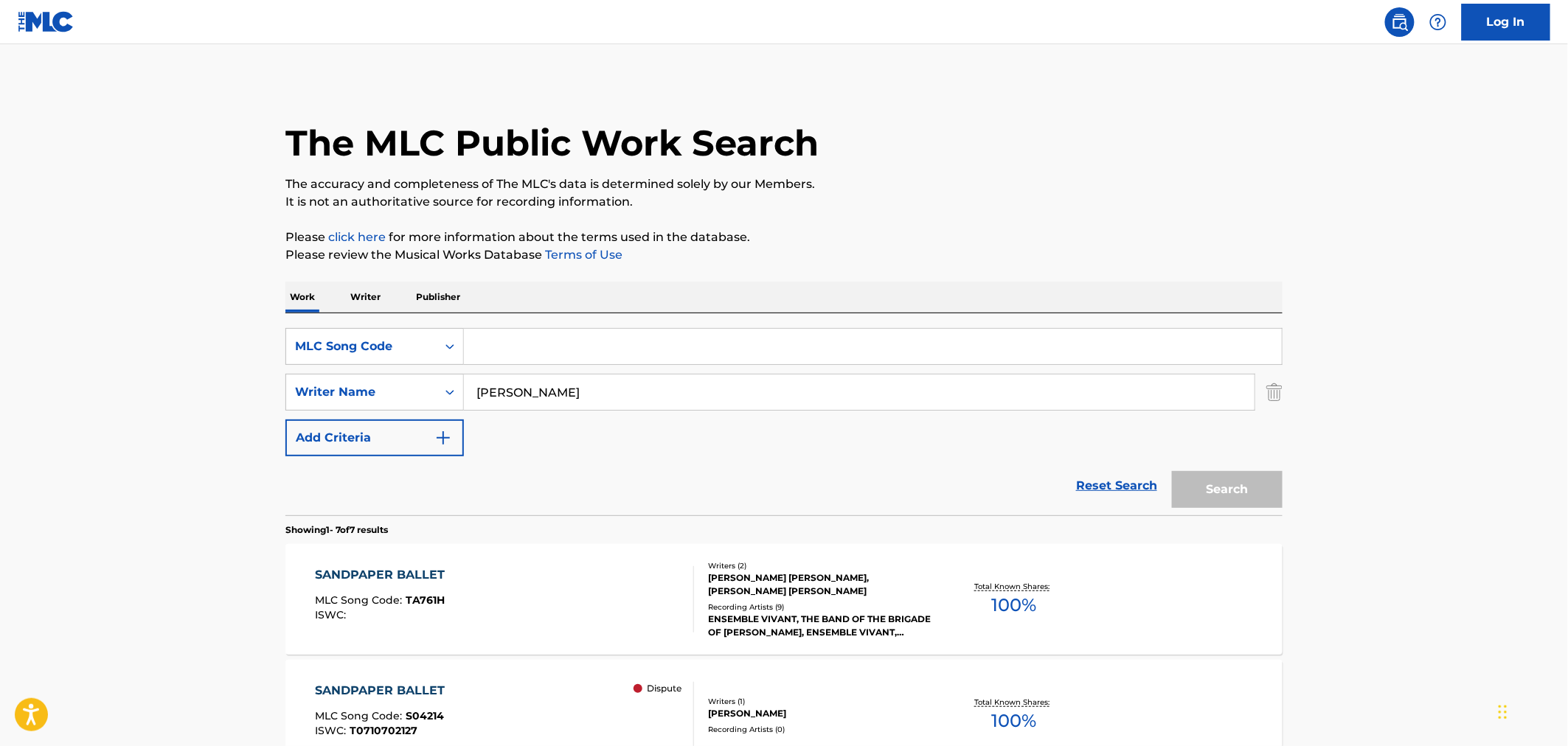
click at [574, 356] on input "Search Form" at bounding box center [872, 347] width 818 height 36
paste input "[URL][DOMAIN_NAME]"
type input "[URL][DOMAIN_NAME]"
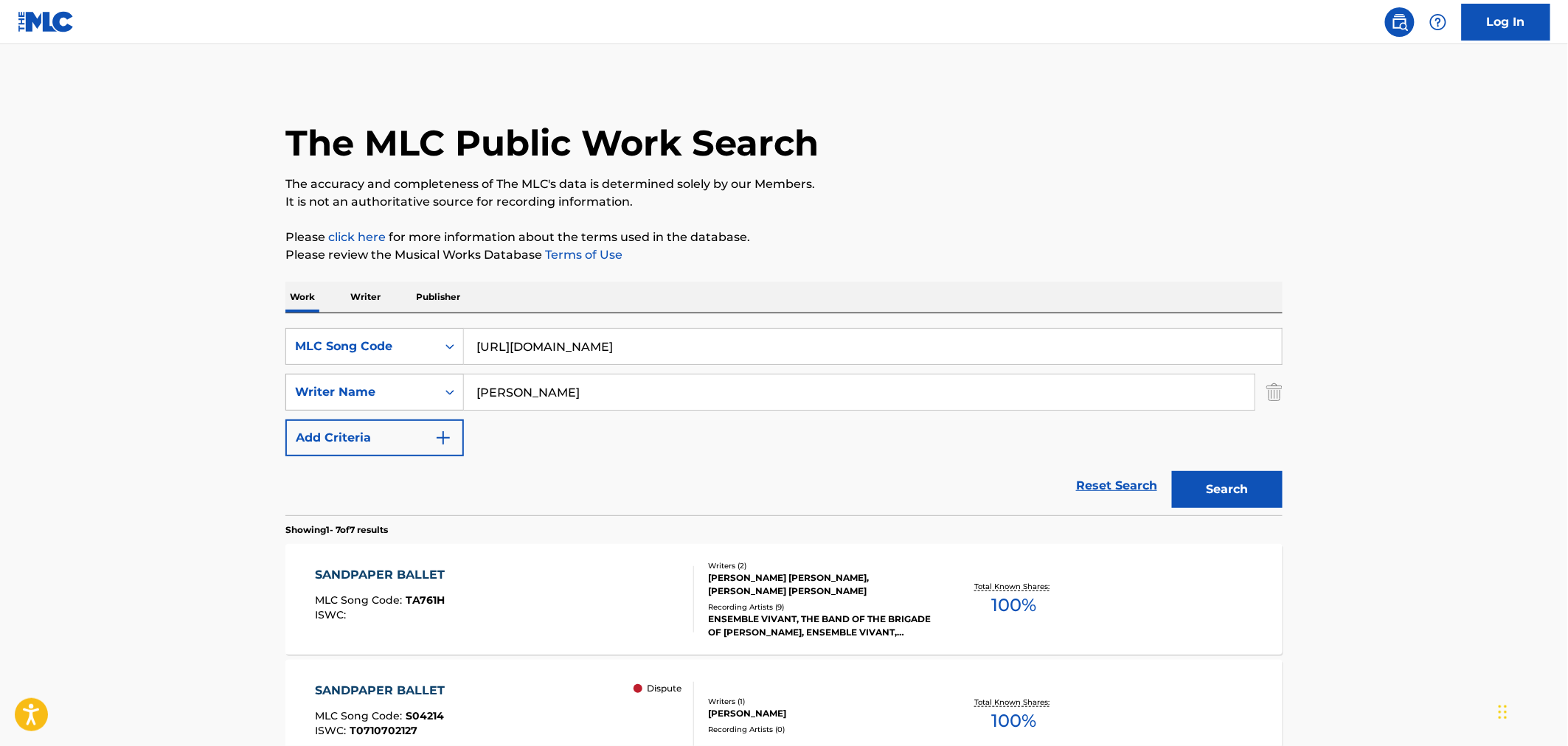
click at [409, 391] on div "SearchWithCriteria6247c683-840b-40cd-aef1-b820d70dc35e Writer Name [PERSON_NAME]" at bounding box center [784, 392] width 997 height 37
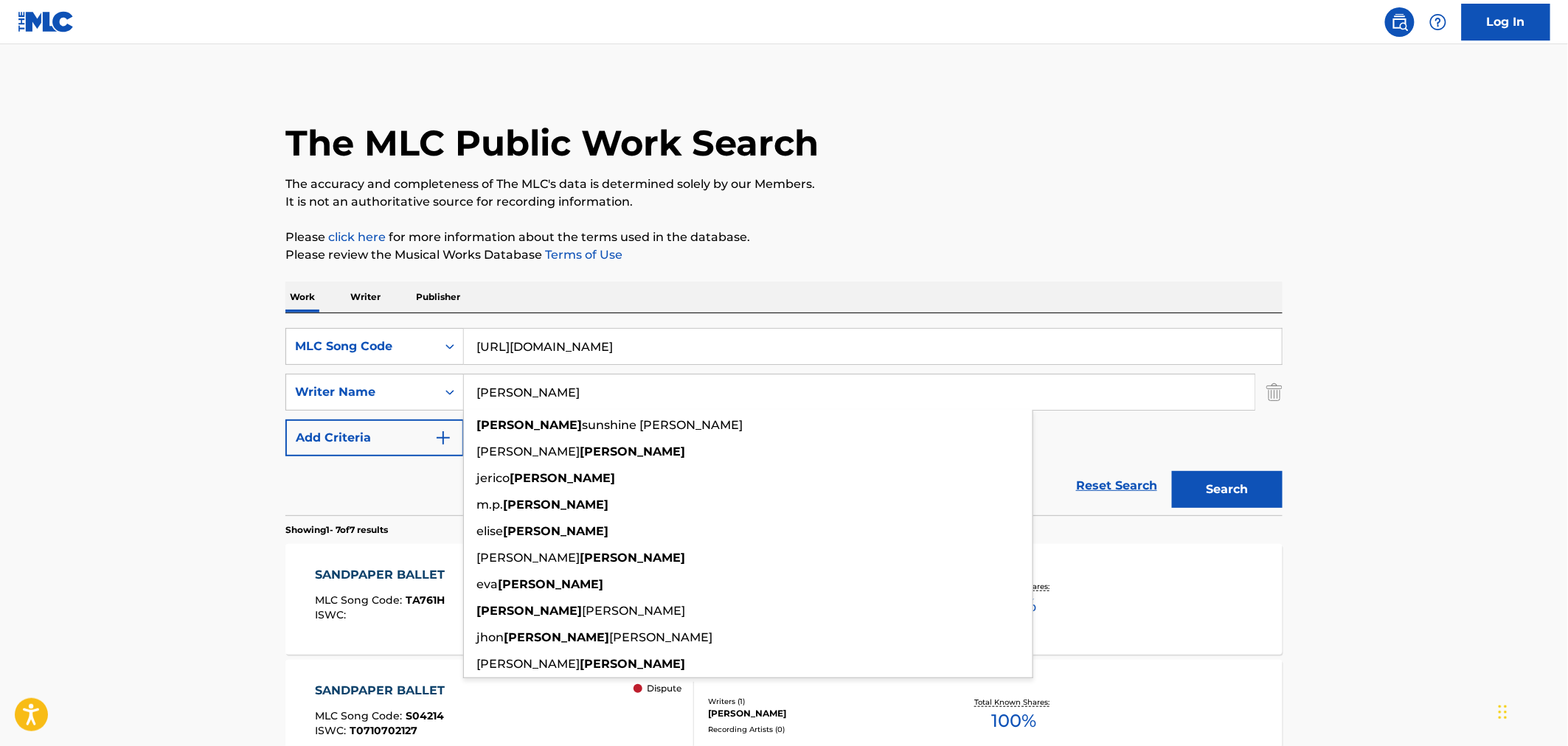
click at [481, 353] on input "[URL][DOMAIN_NAME]" at bounding box center [872, 347] width 818 height 36
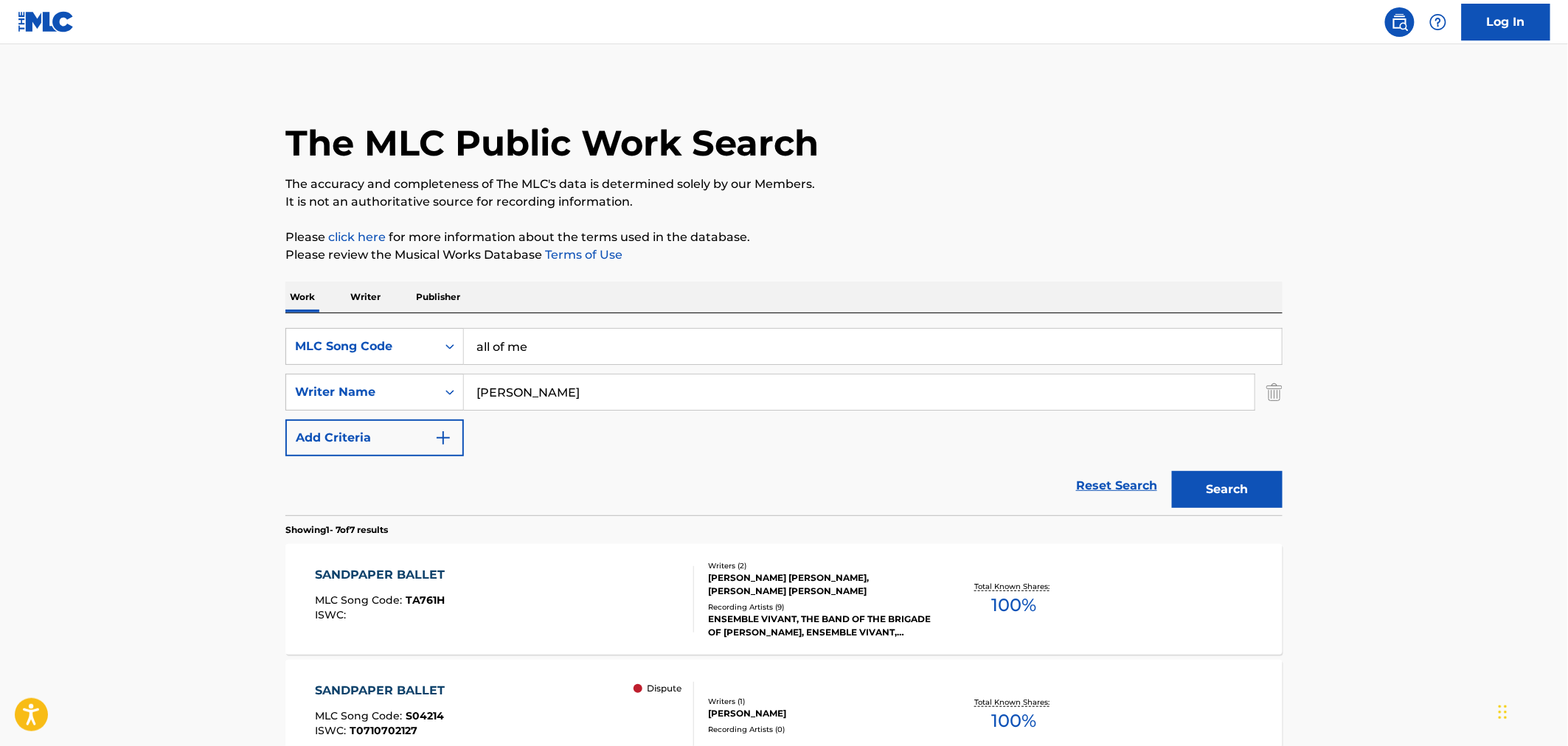
type input "all of me"
drag, startPoint x: 544, startPoint y: 396, endPoint x: 376, endPoint y: 347, distance: 175.0
click at [411, 351] on div "SearchWithCriteriabe850aa2-e2c6-4d39-8adf-95a3bb3ae654 MLC Song Code all of me …" at bounding box center [784, 392] width 997 height 128
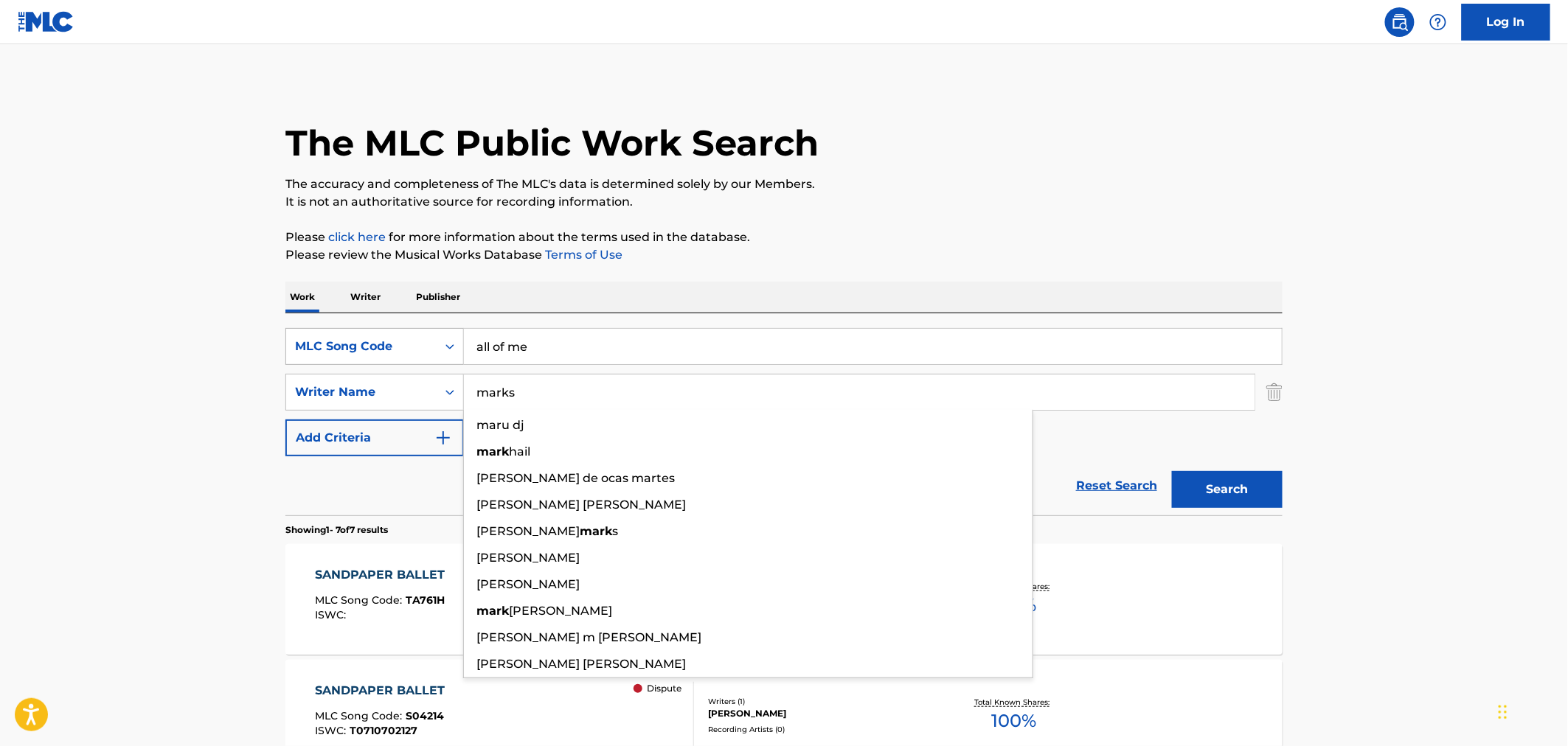
type input "marks"
click at [1171, 471] on button "Search" at bounding box center [1226, 490] width 111 height 37
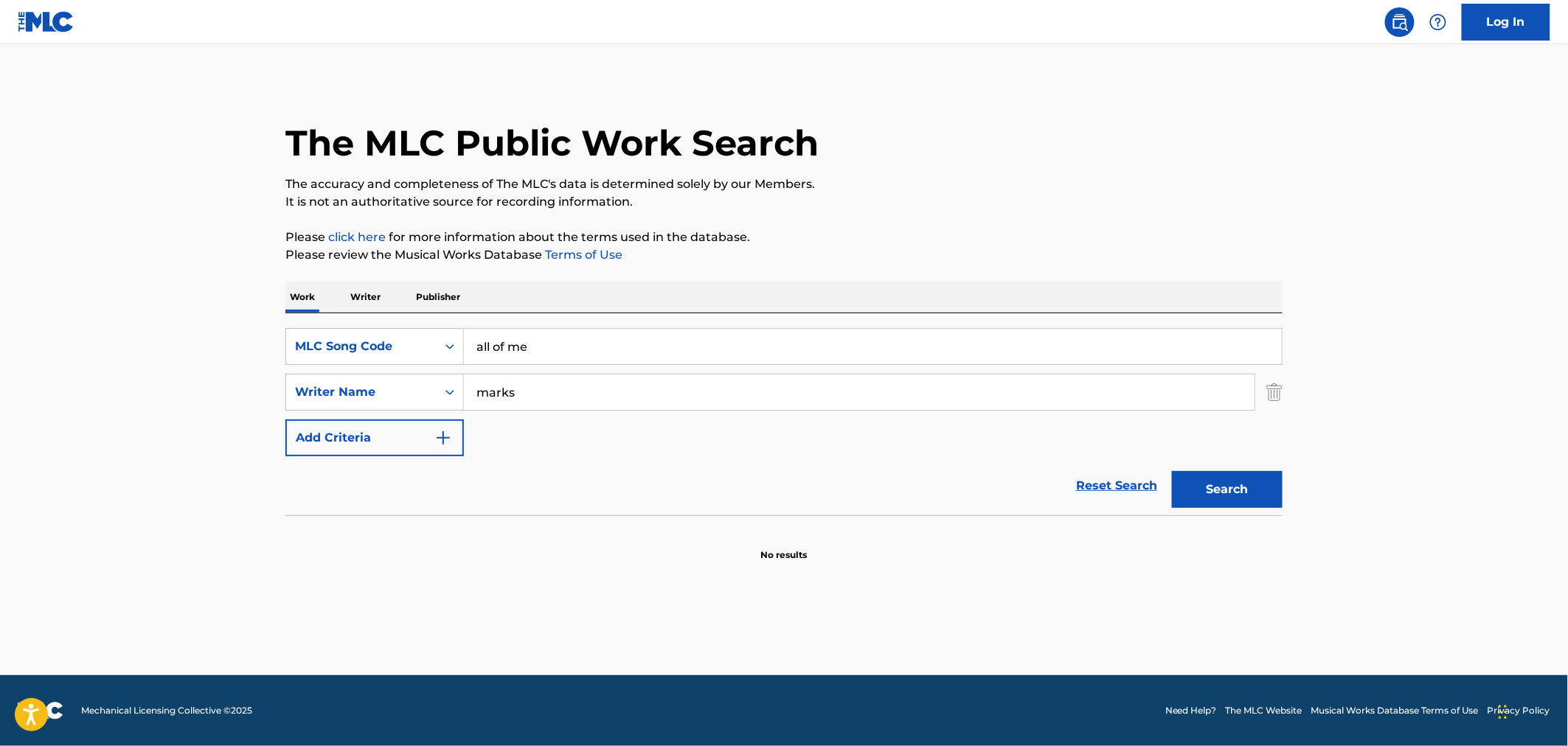
drag, startPoint x: 570, startPoint y: 349, endPoint x: 409, endPoint y: 315, distance: 164.6
click at [409, 315] on div "SearchWithCriteriabe850aa2-e2c6-4d39-8adf-95a3bb3ae654 MLC Song Code all of me …" at bounding box center [784, 415] width 997 height 202
click at [386, 342] on div "MLC Song Code" at bounding box center [361, 346] width 133 height 18
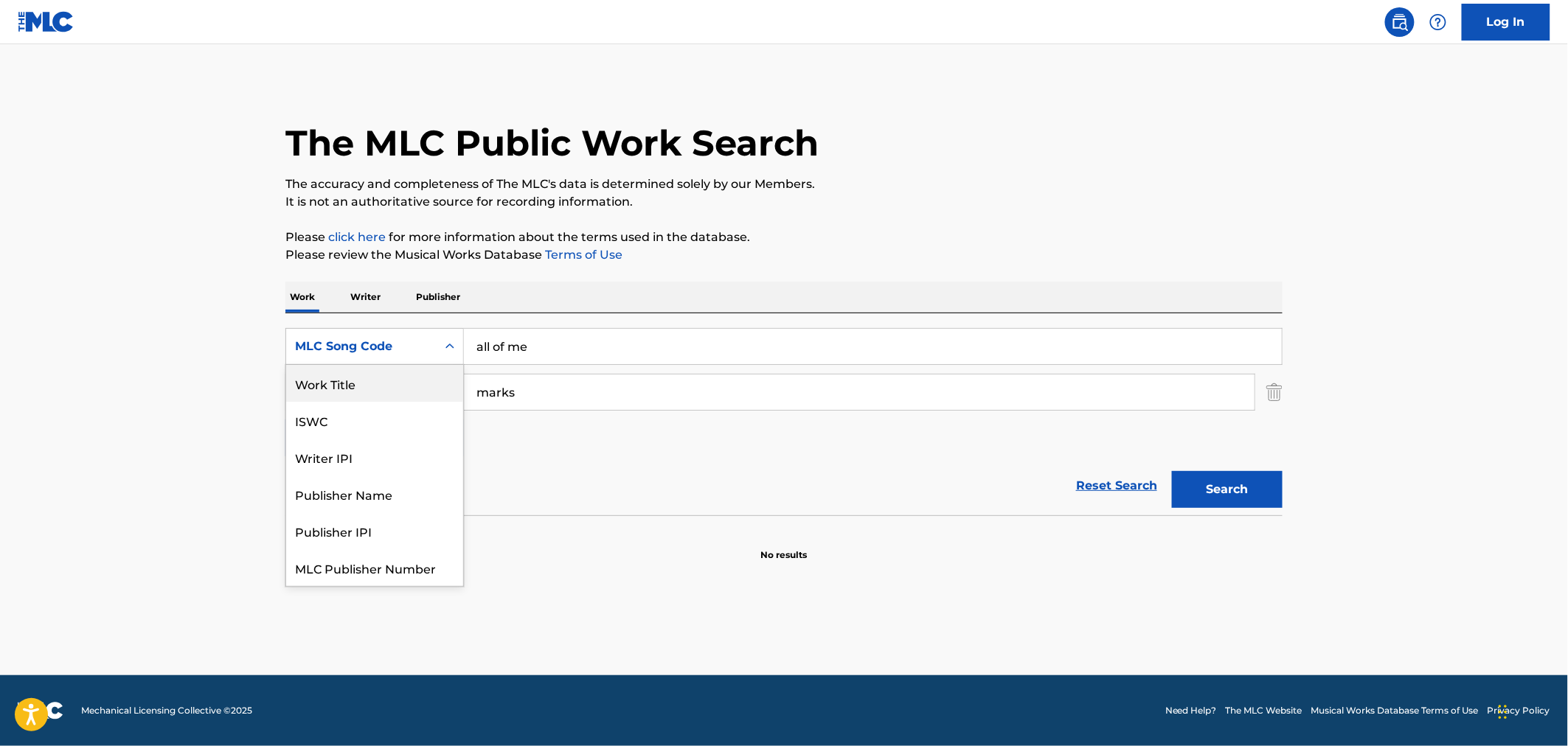
click at [375, 394] on div "Work Title" at bounding box center [375, 384] width 177 height 37
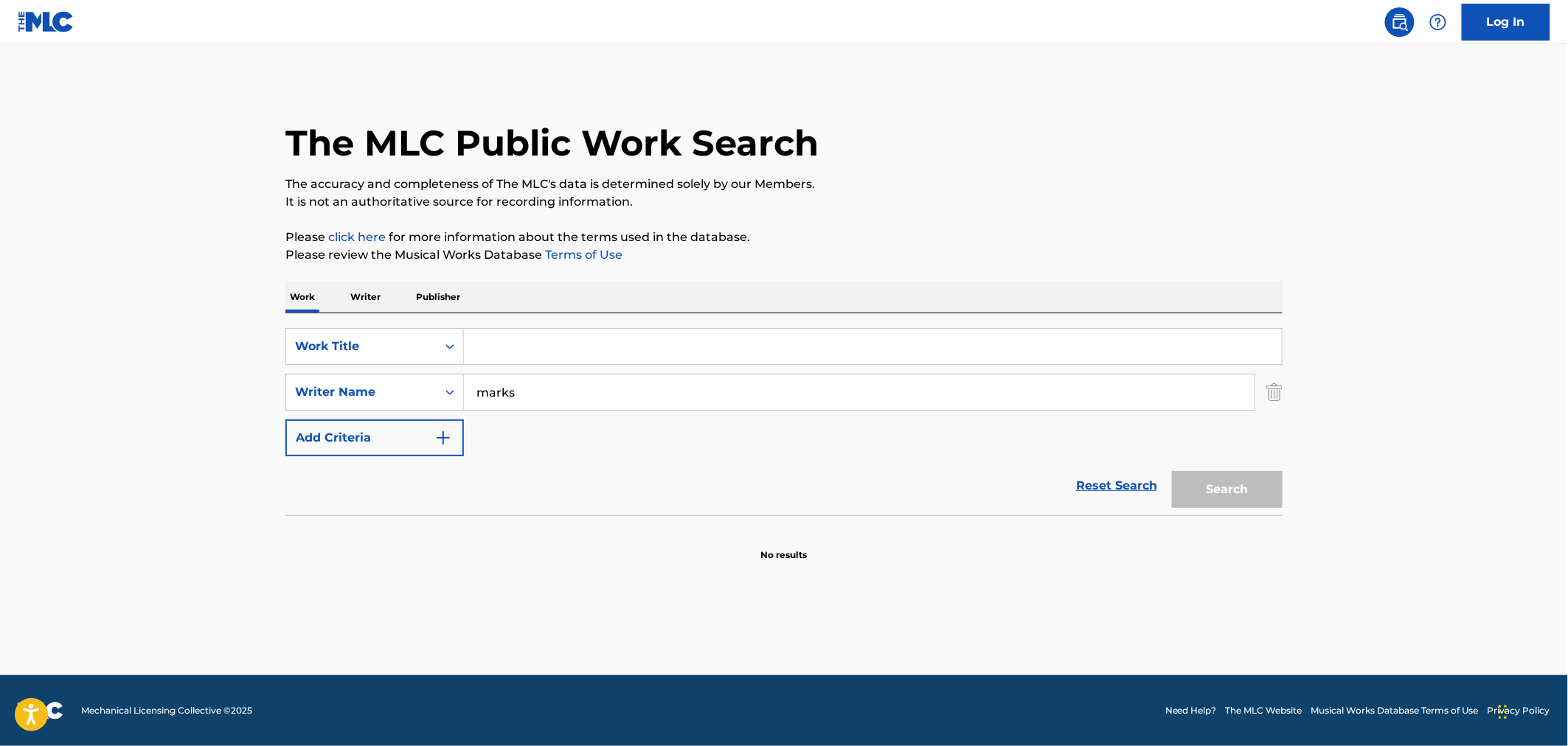
click at [627, 337] on input "Search Form" at bounding box center [872, 347] width 818 height 36
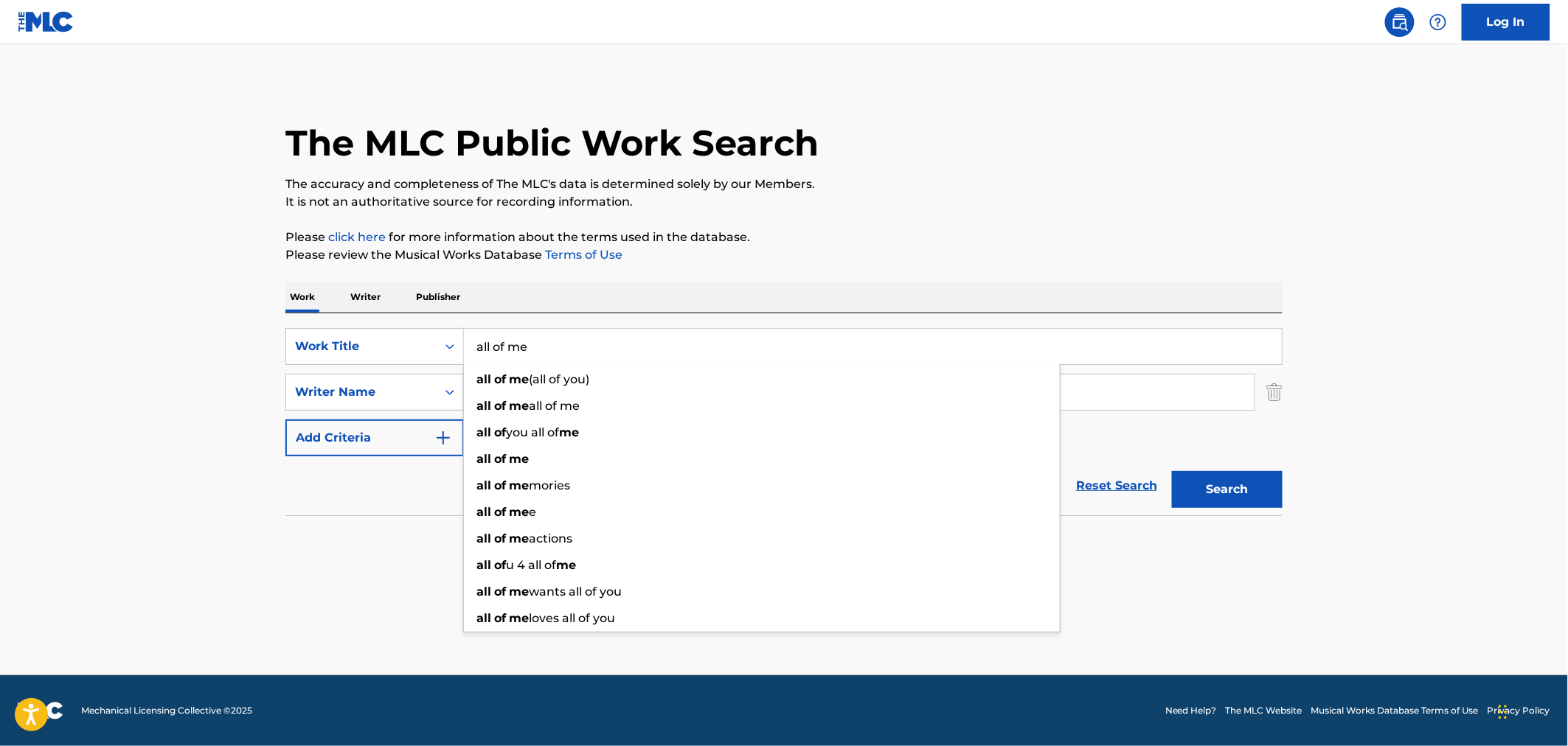
type input "all of me"
click at [407, 552] on section "No results" at bounding box center [784, 543] width 997 height 38
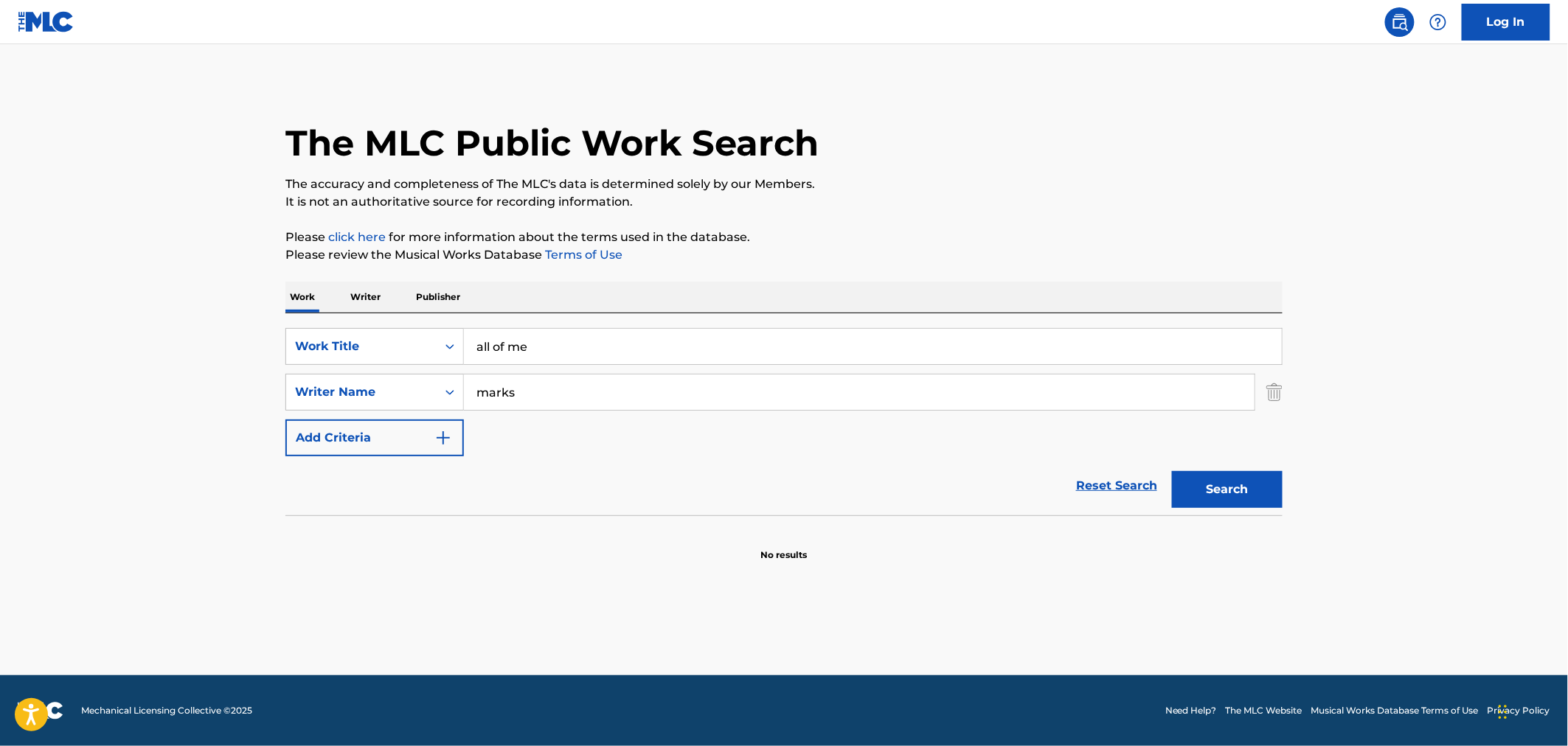
click at [540, 386] on input "marks" at bounding box center [859, 392] width 791 height 36
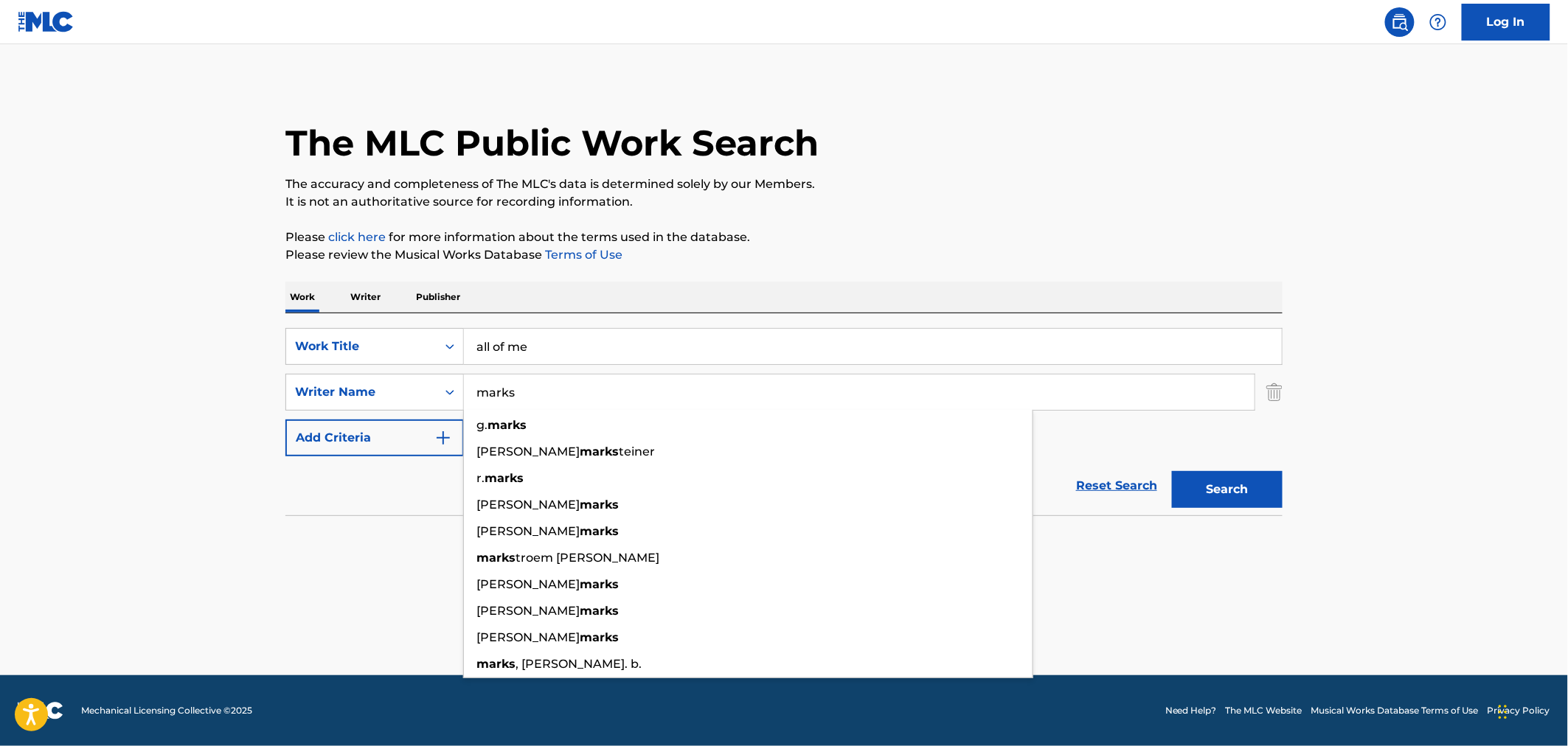
click at [473, 379] on input "marks" at bounding box center [859, 392] width 791 height 36
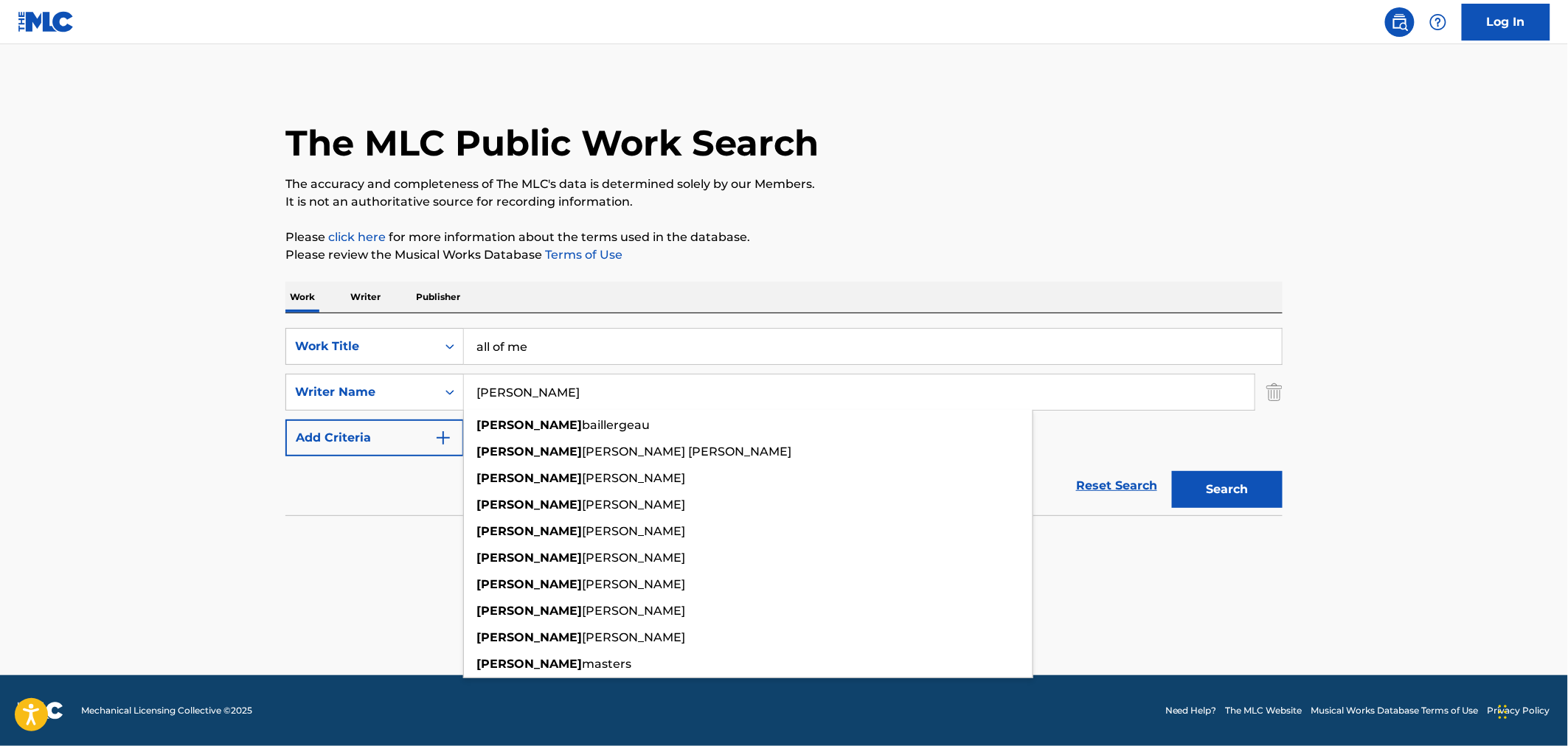
type input "[PERSON_NAME]"
click at [1171, 471] on button "Search" at bounding box center [1226, 490] width 111 height 37
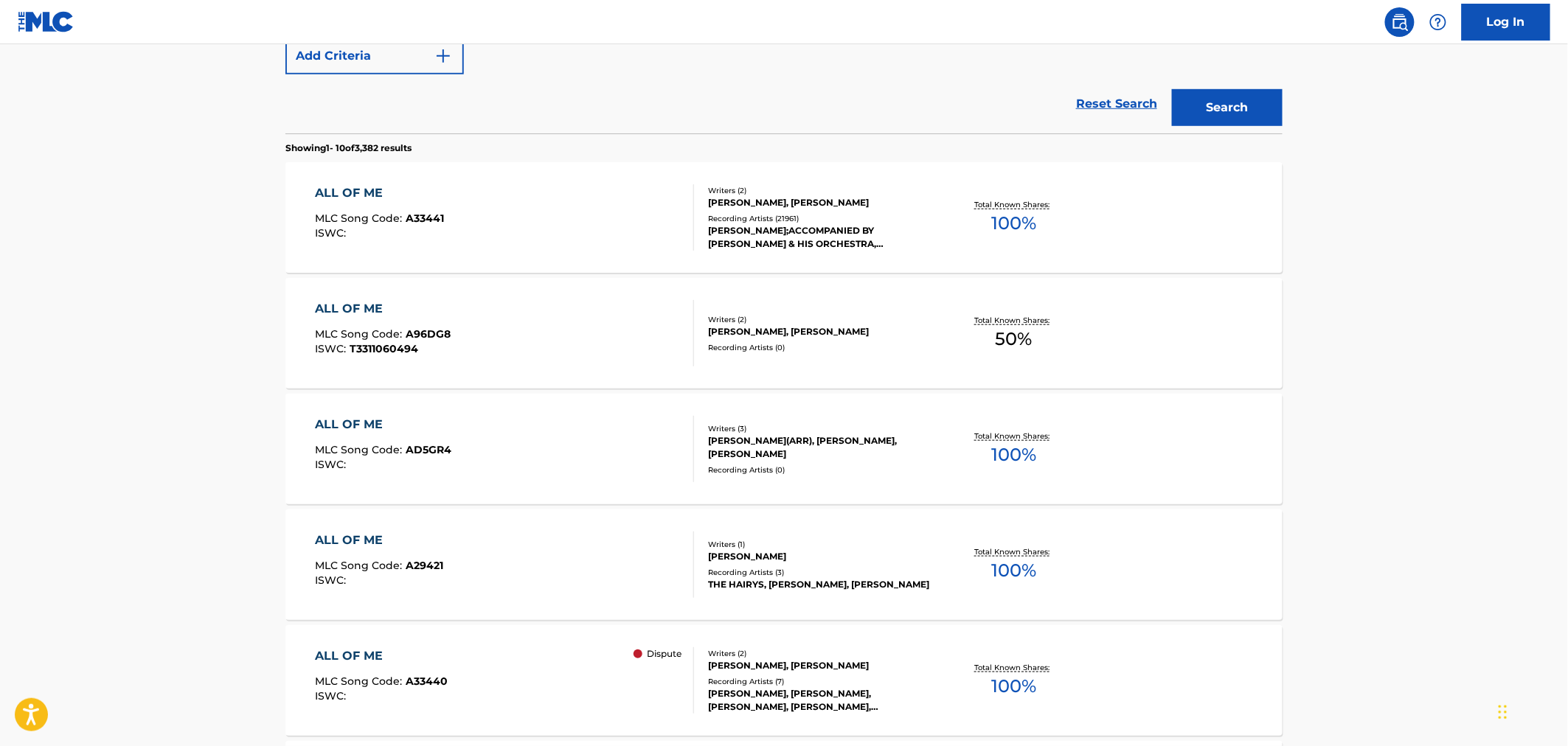
scroll to position [409, 0]
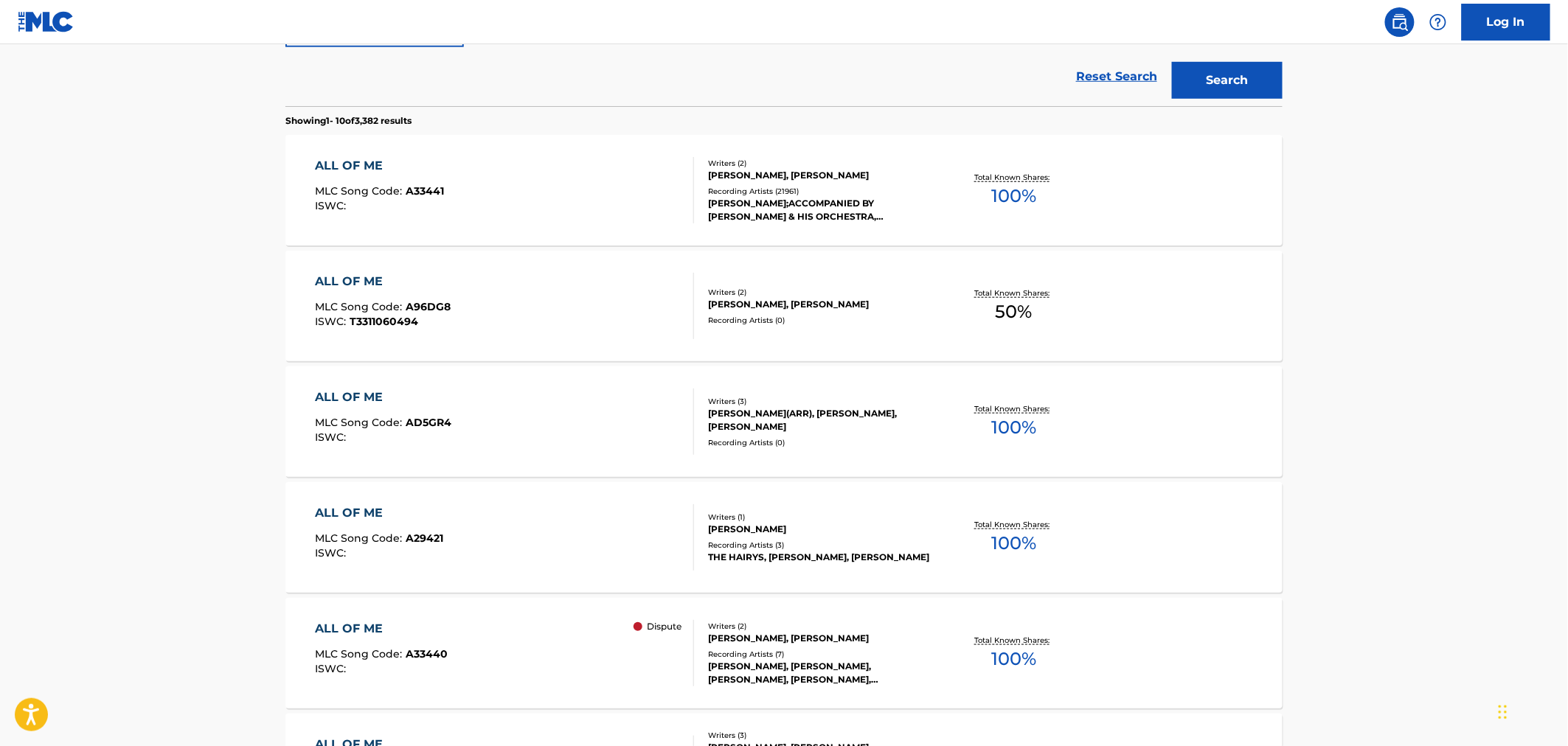
click at [560, 622] on div "ALL OF ME MLC Song Code : A33440 ISWC : Dispute" at bounding box center [504, 654] width 379 height 66
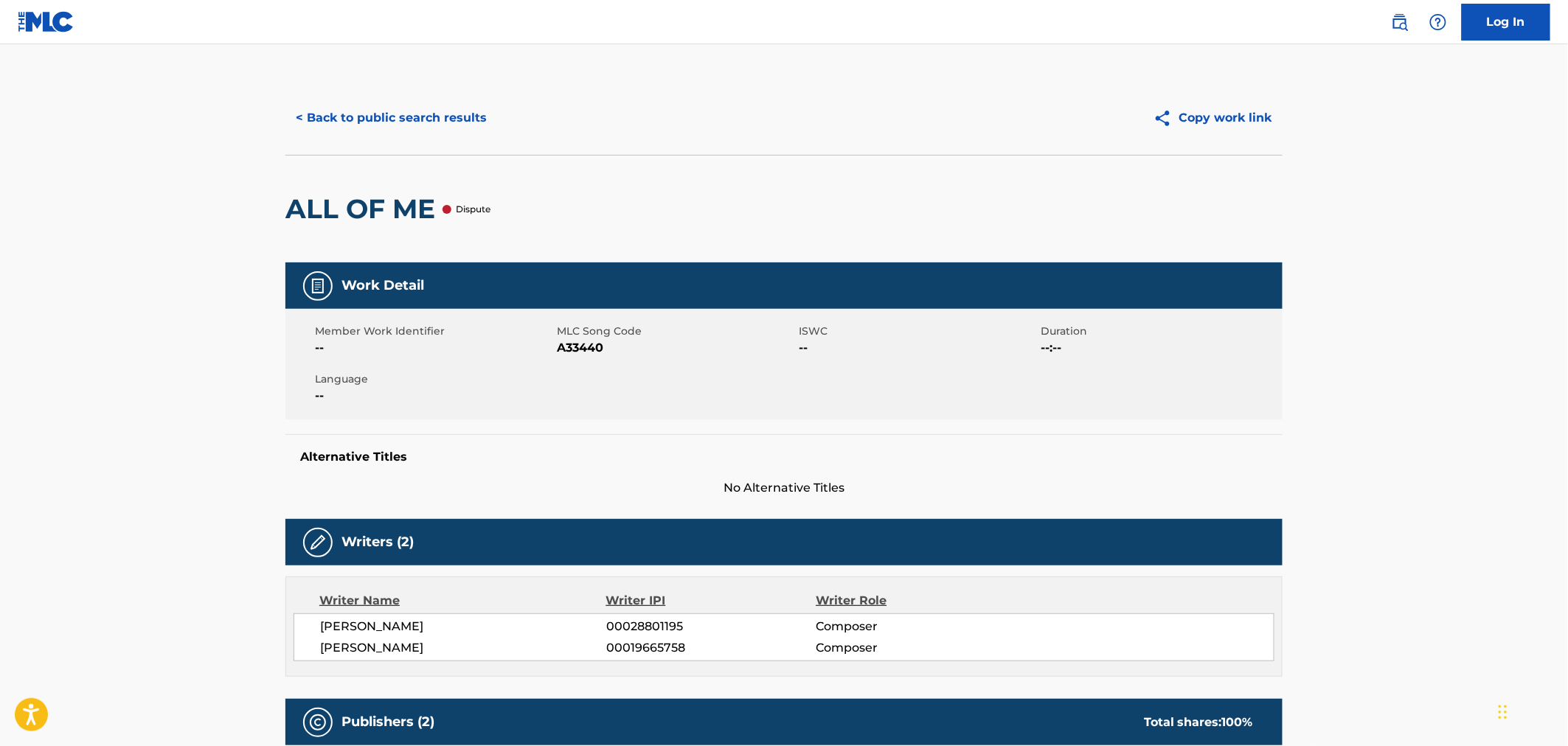
click at [358, 122] on button "< Back to public search results" at bounding box center [392, 118] width 212 height 37
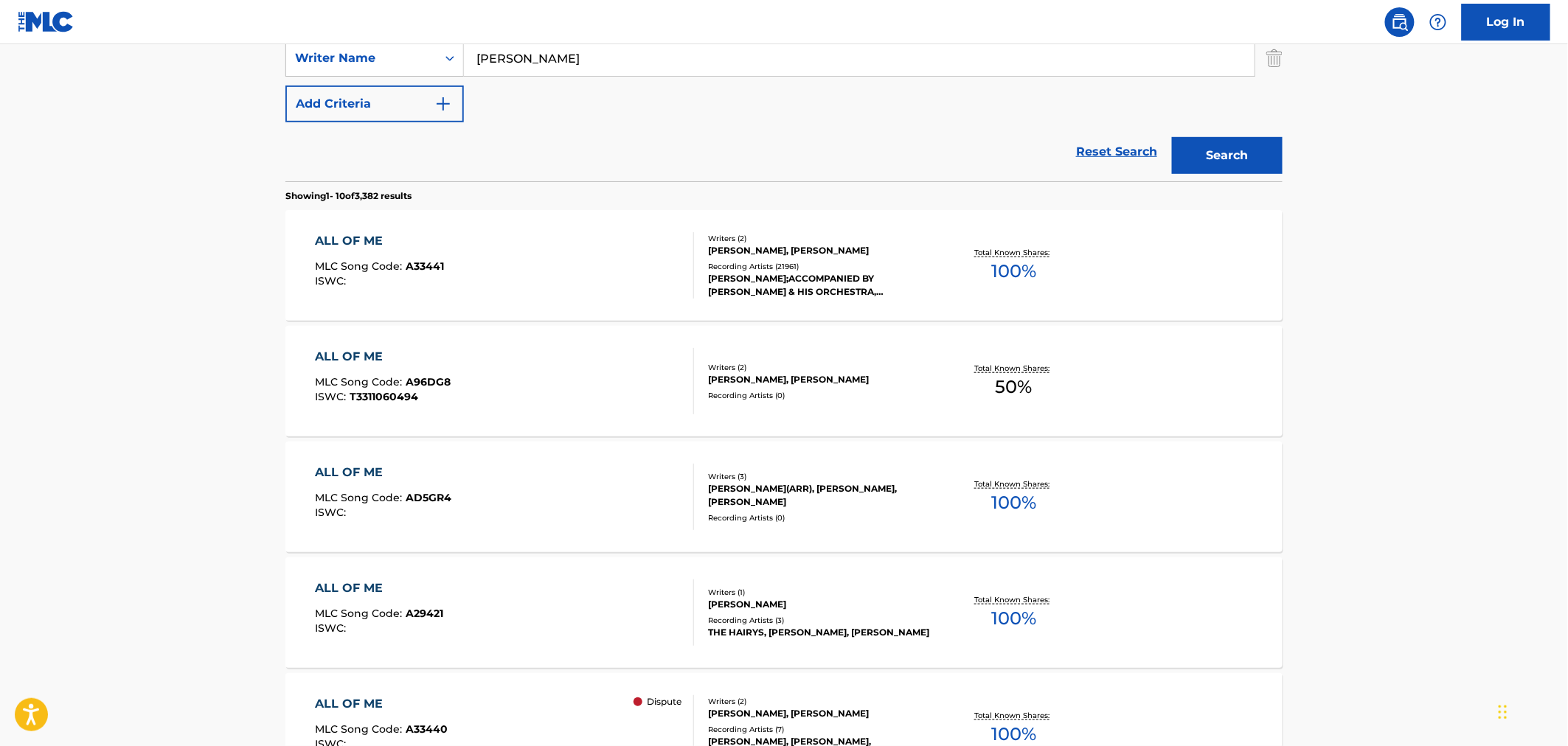
scroll to position [247, 0]
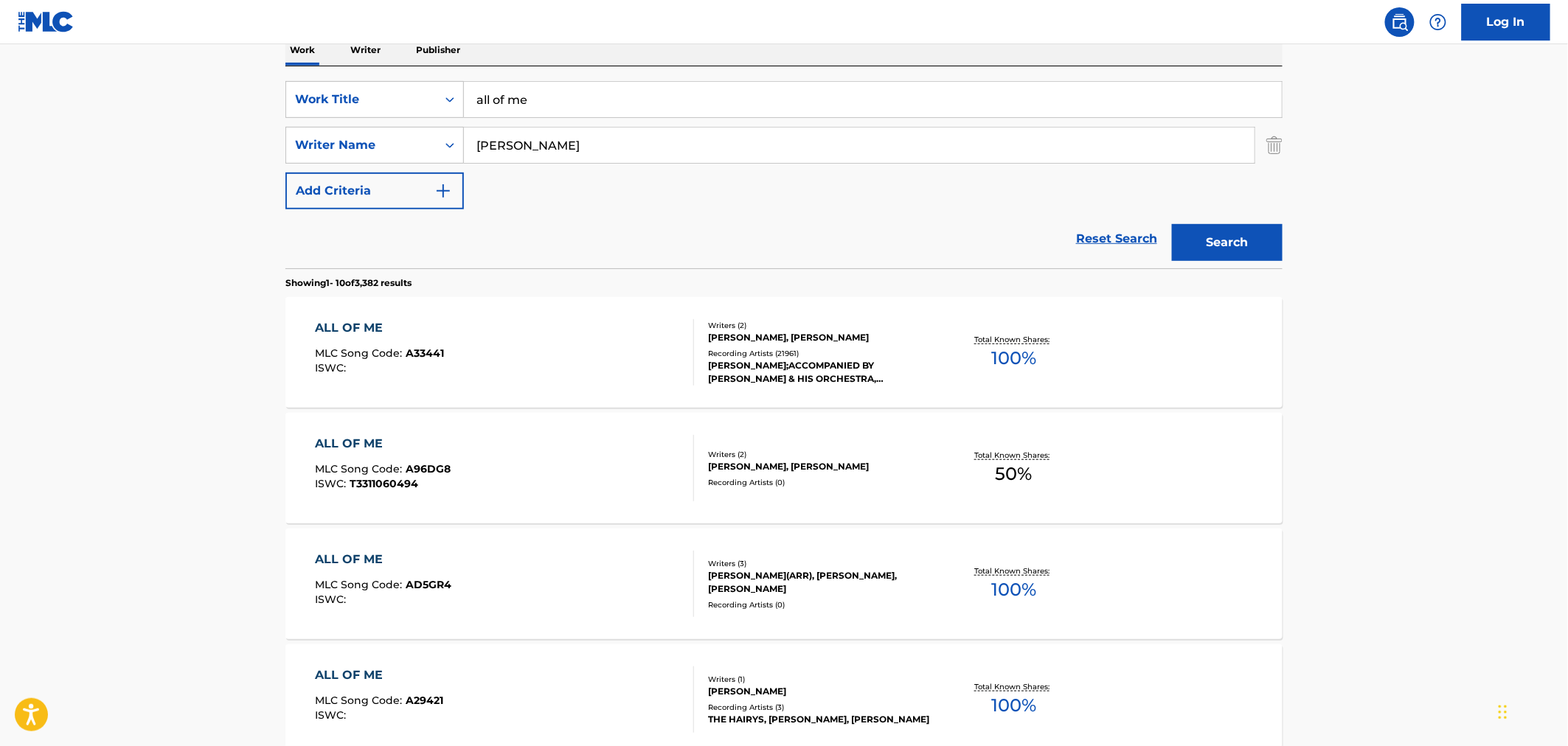
click at [554, 330] on div "ALL OF ME MLC Song Code : A33441 ISWC :" at bounding box center [504, 353] width 379 height 66
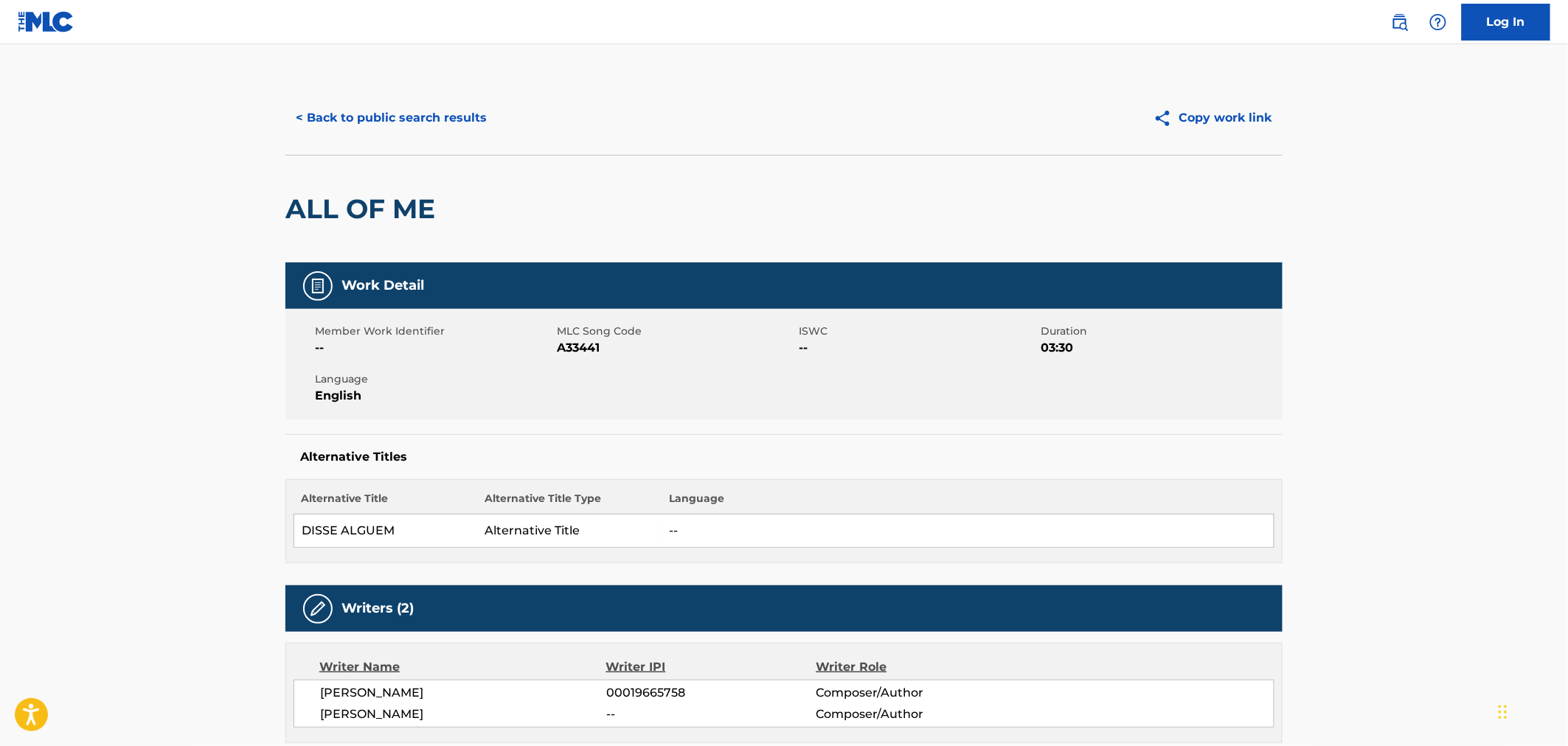
click at [366, 129] on button "< Back to public search results" at bounding box center [392, 118] width 212 height 37
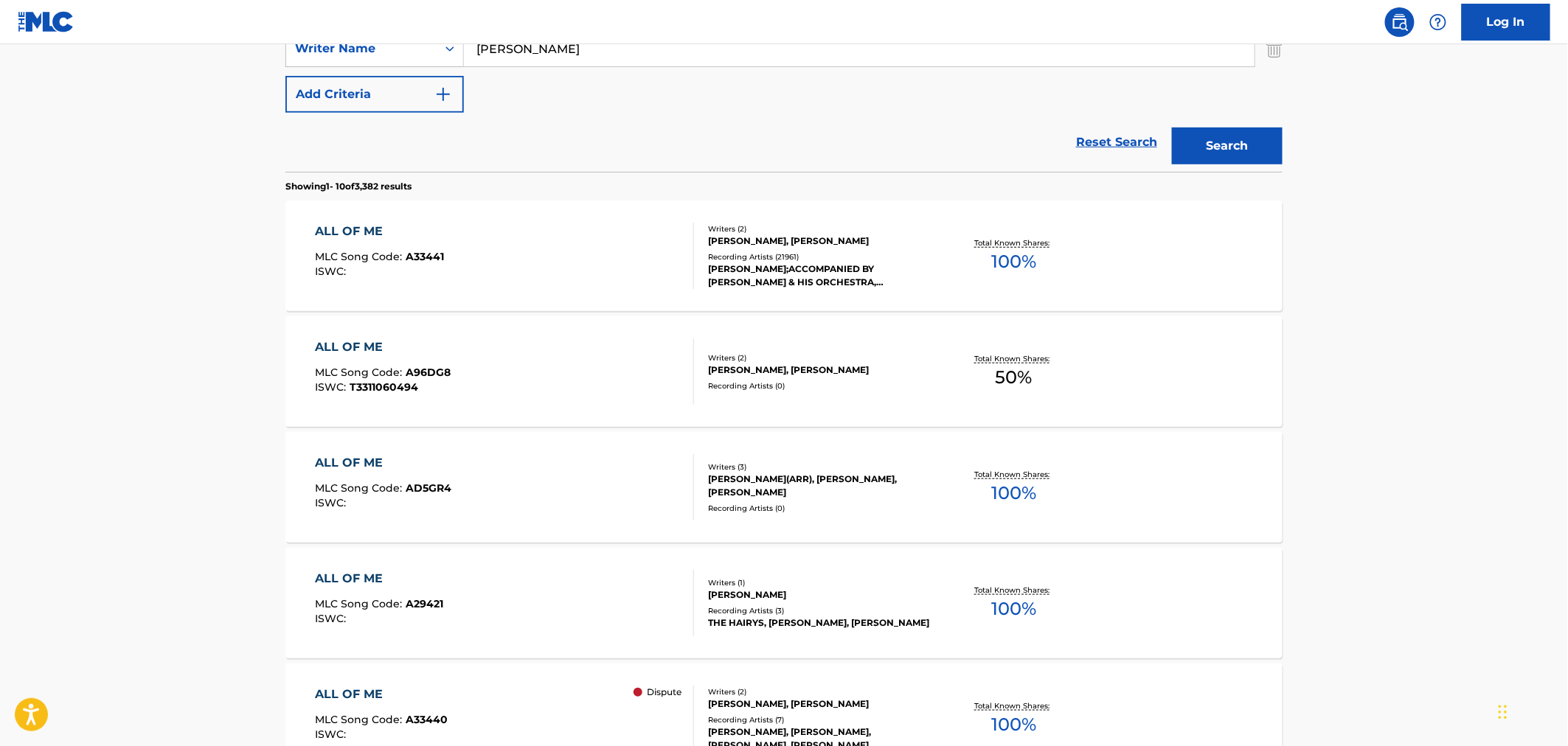
scroll to position [493, 0]
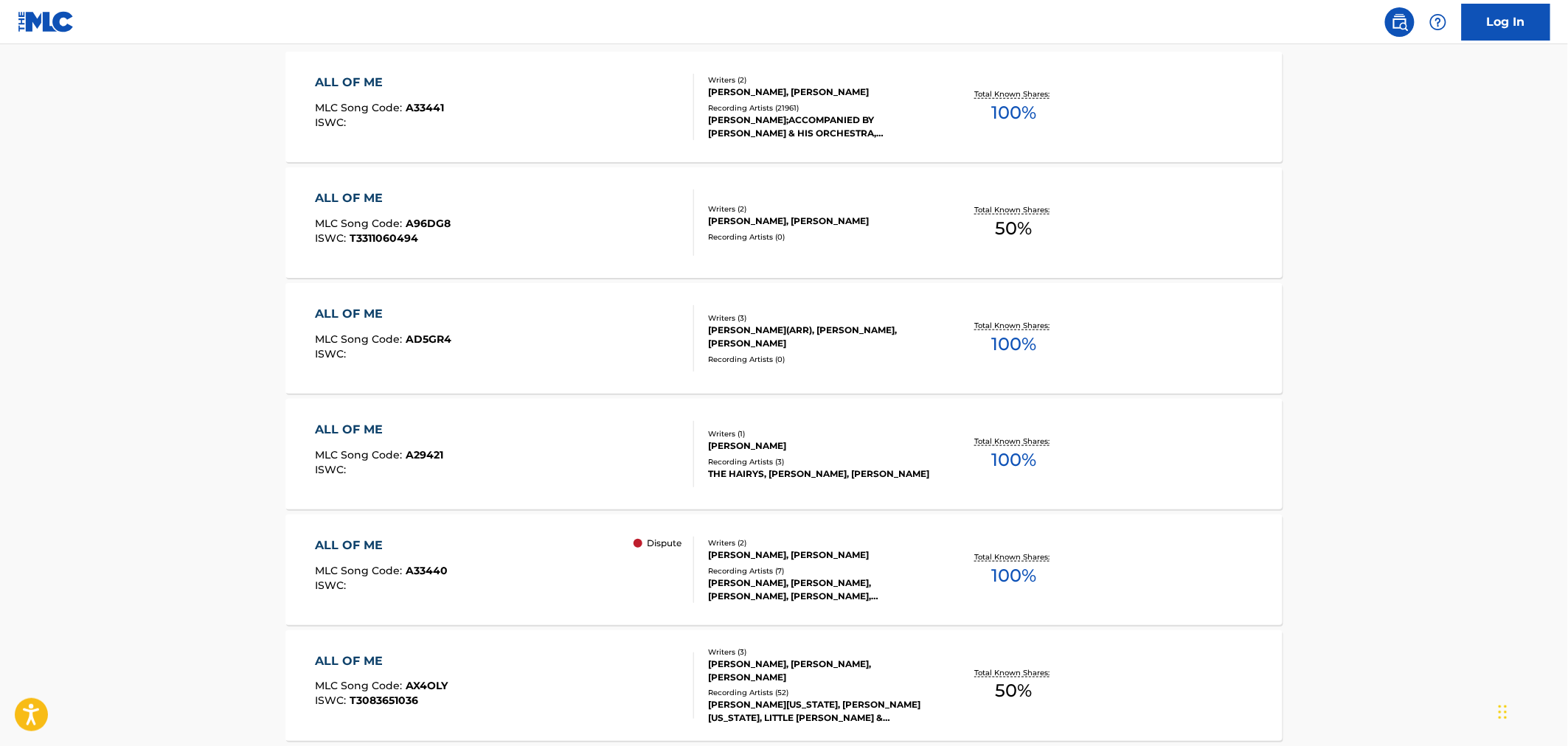
click at [485, 566] on div "ALL OF ME MLC Song Code : A33440 ISWC : Dispute" at bounding box center [504, 570] width 379 height 66
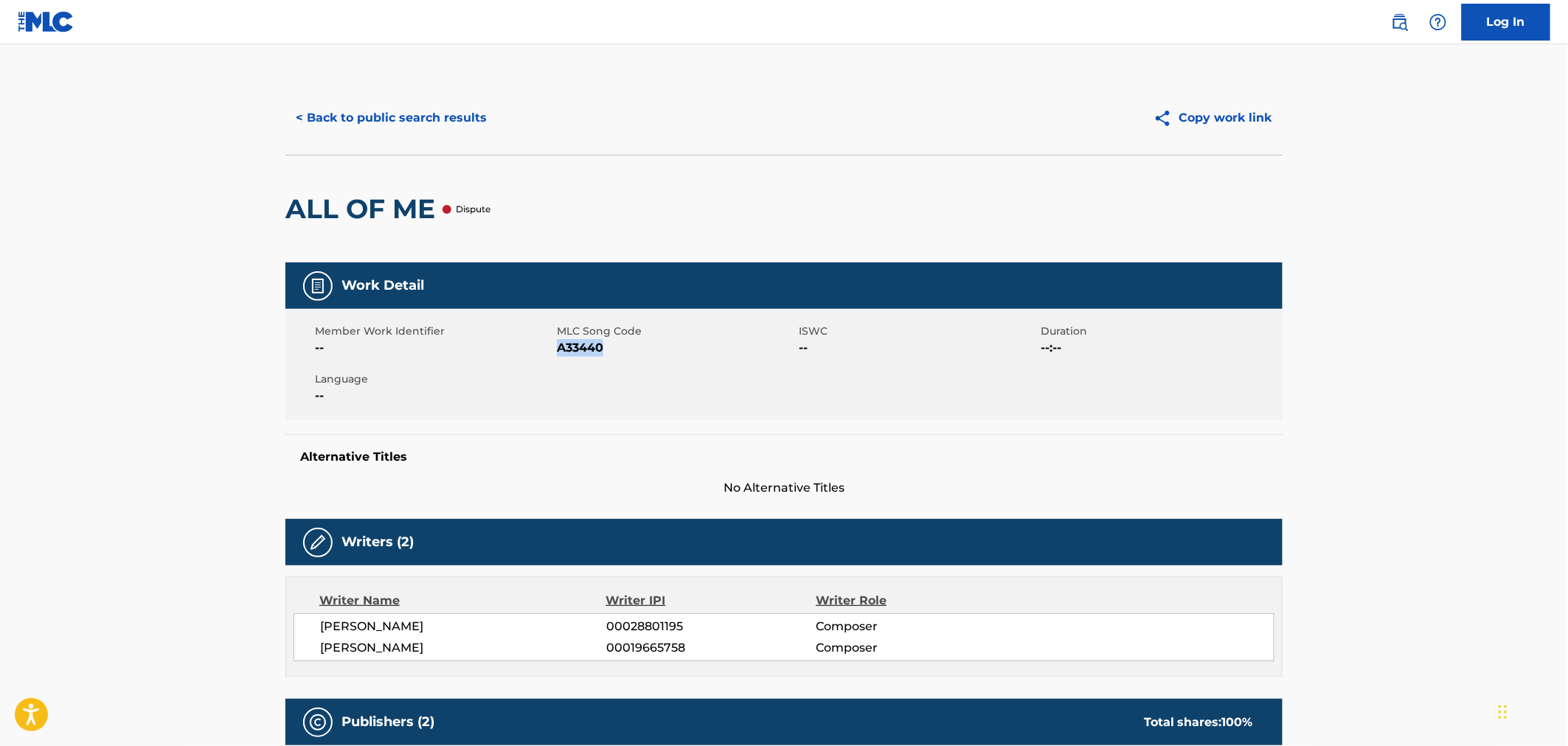
drag, startPoint x: 604, startPoint y: 345, endPoint x: 560, endPoint y: 351, distance: 44.4
click at [560, 351] on span "A33440" at bounding box center [676, 348] width 238 height 18
copy span "A33440"
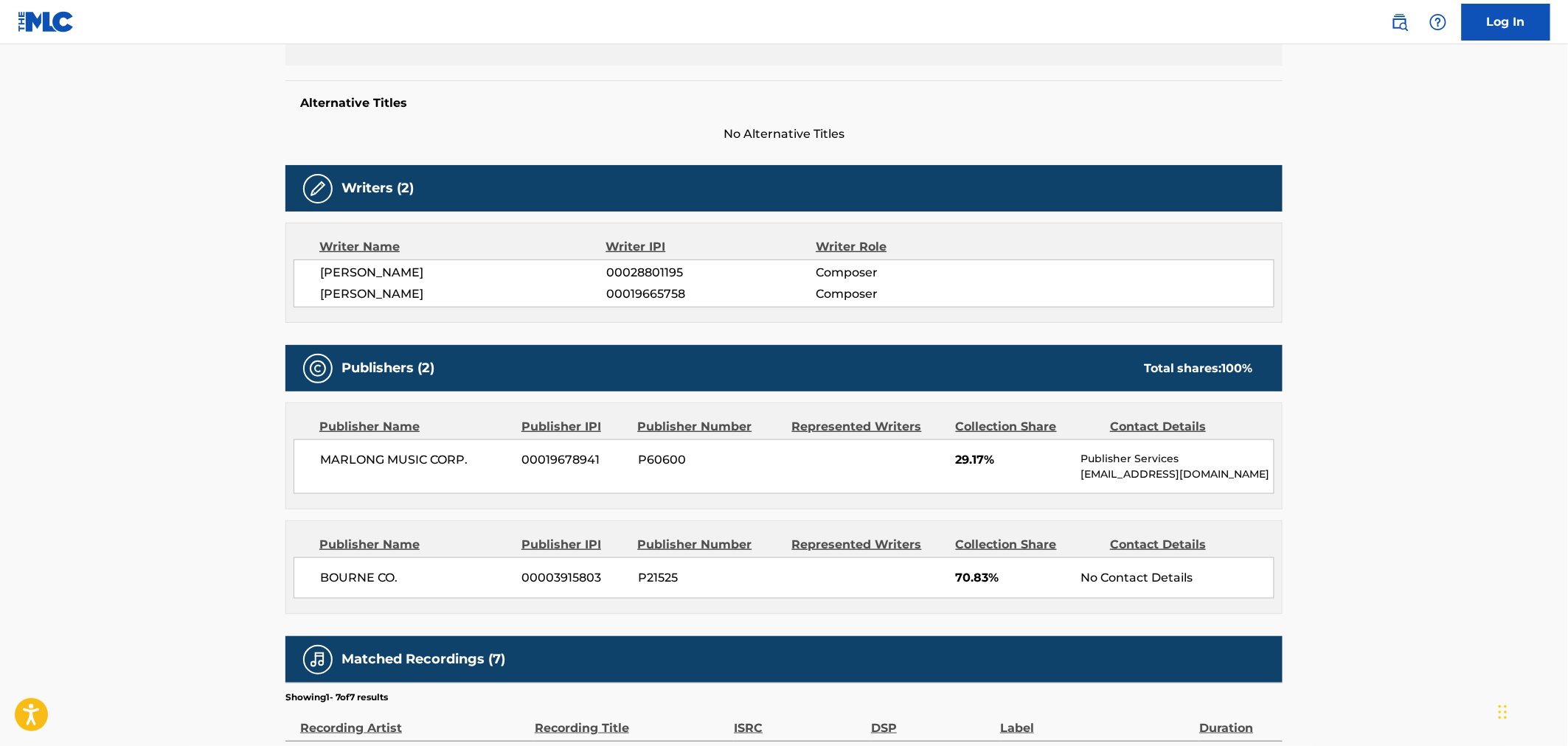
scroll to position [327, 0]
